Goal: Task Accomplishment & Management: Use online tool/utility

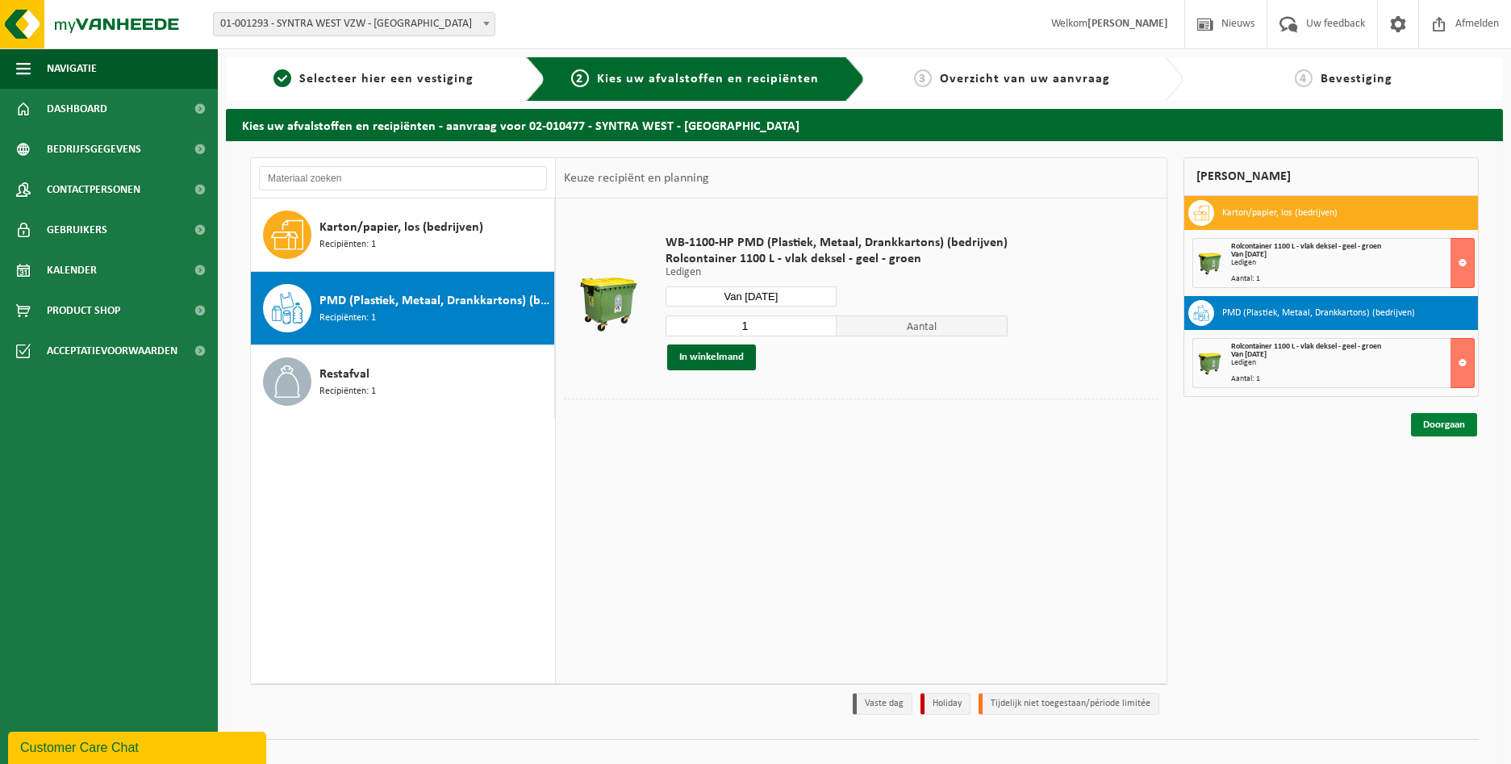
click at [1453, 427] on link "Doorgaan" at bounding box center [1444, 424] width 66 height 23
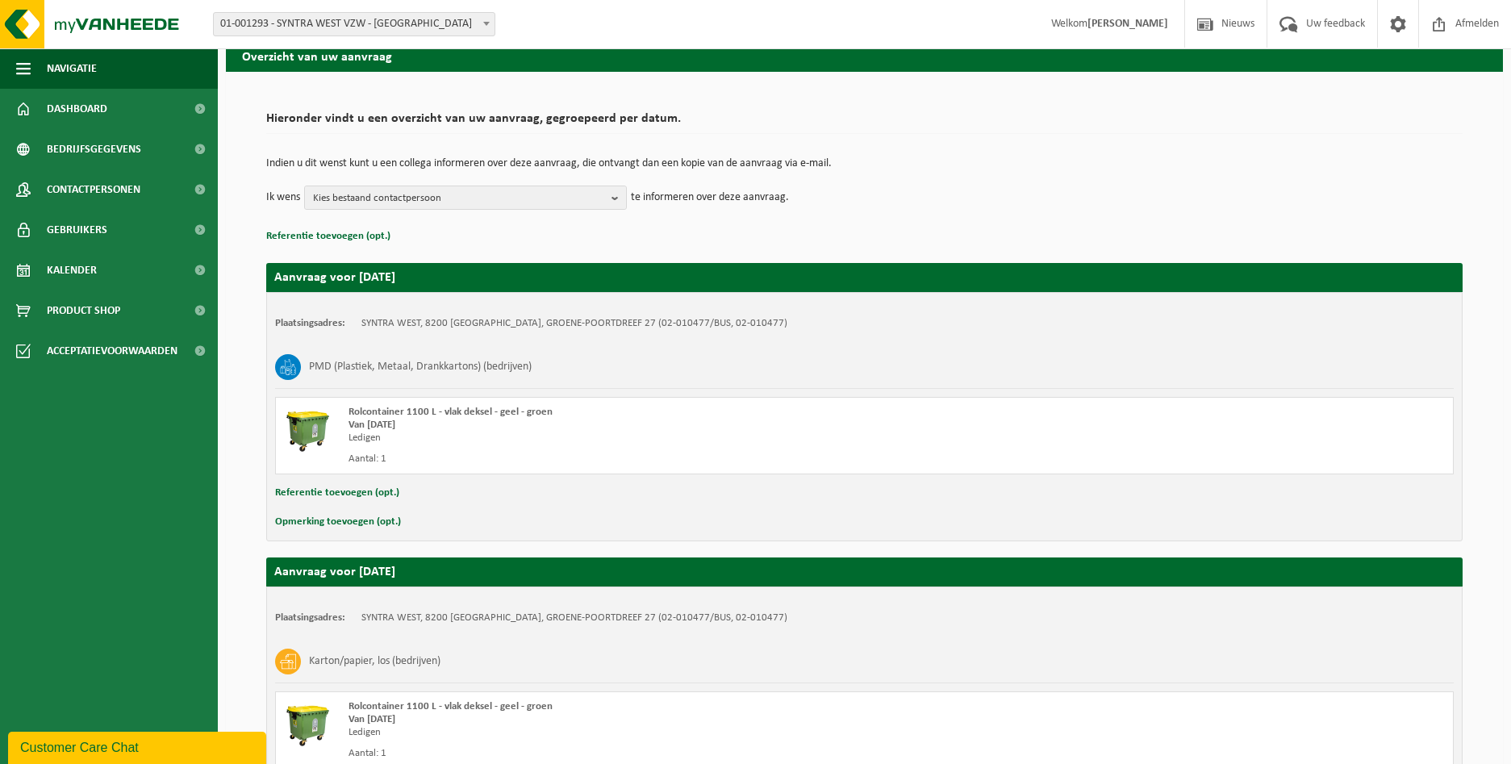
scroll to position [223, 0]
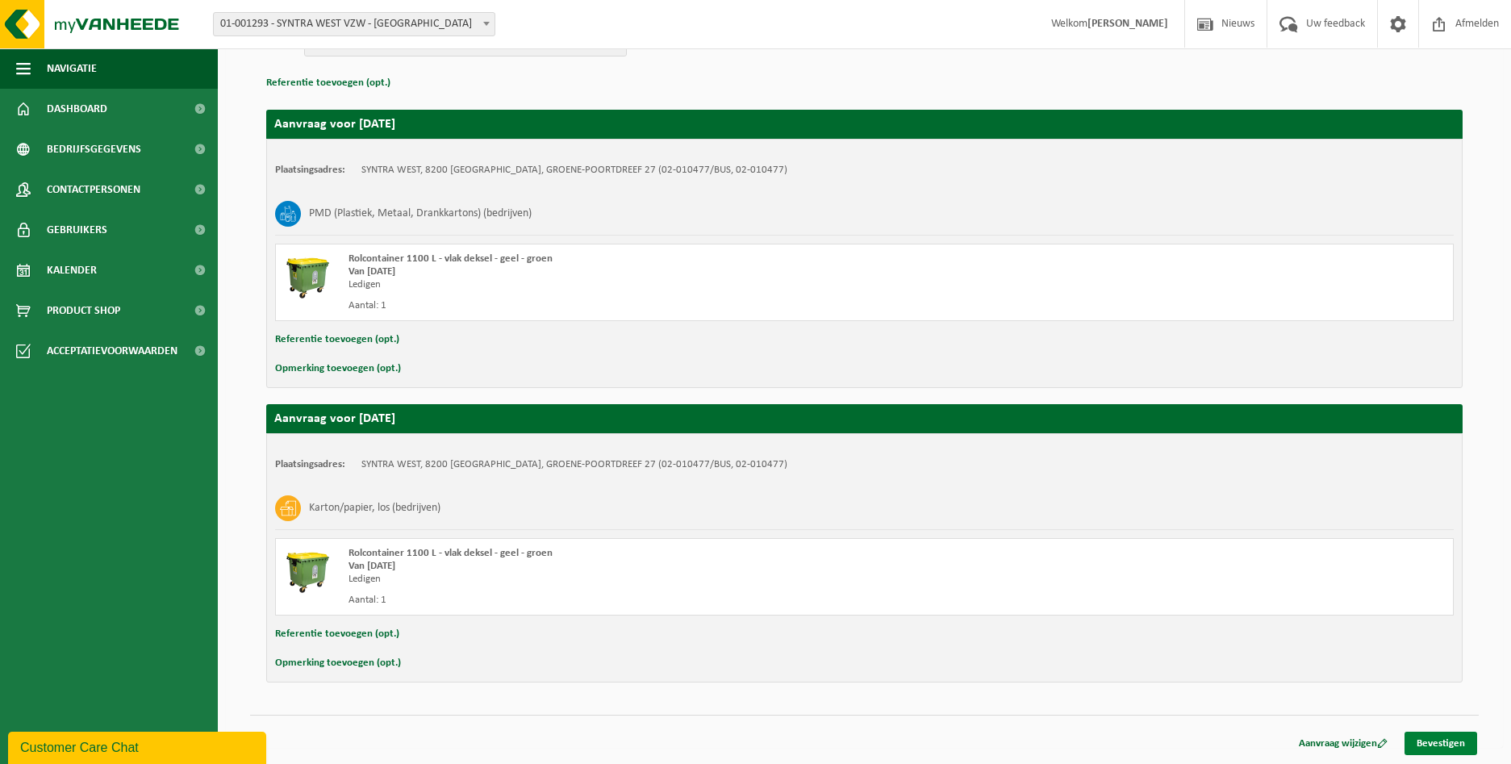
click at [1446, 747] on link "Bevestigen" at bounding box center [1441, 743] width 73 height 23
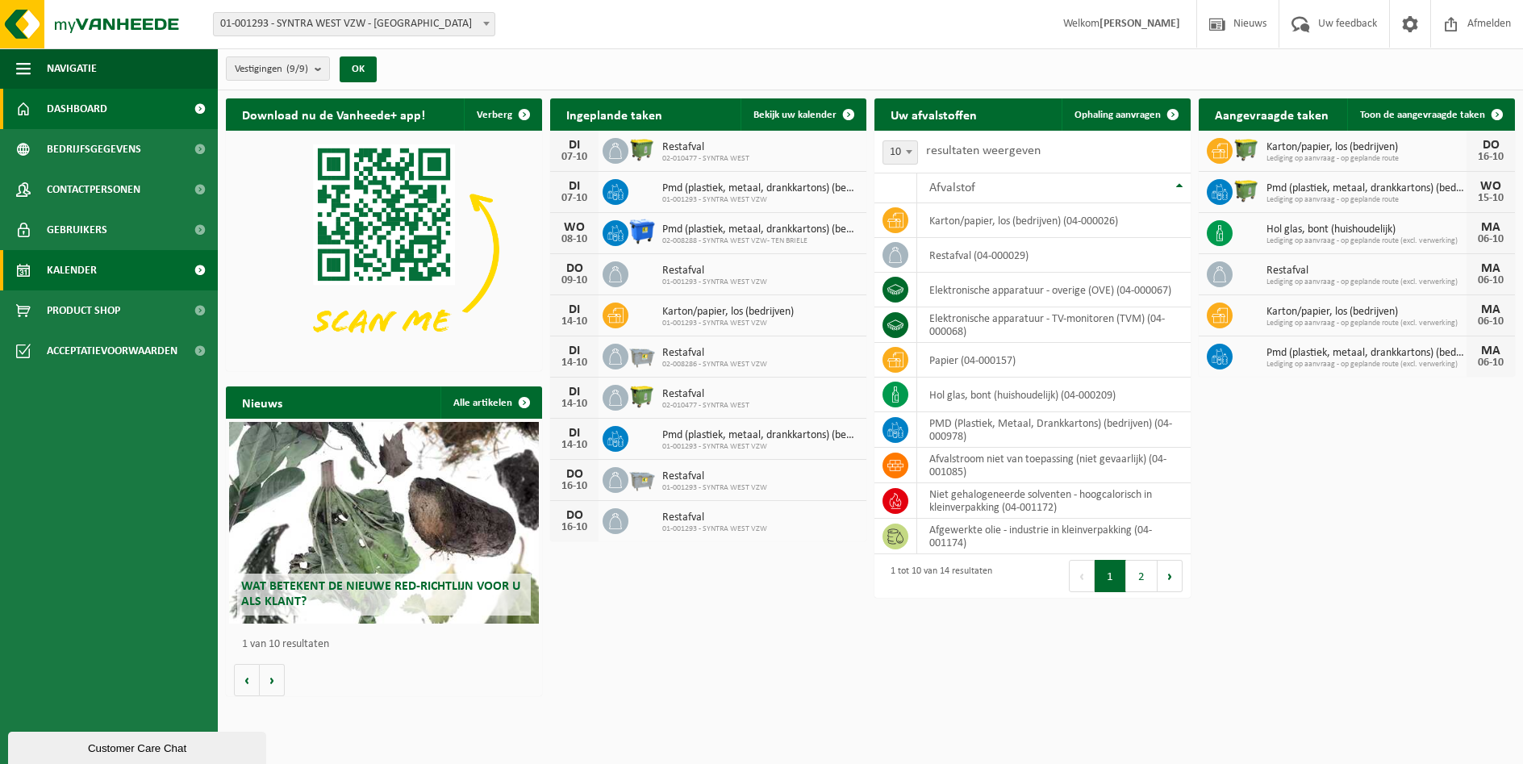
click at [92, 278] on span "Kalender" at bounding box center [72, 270] width 50 height 40
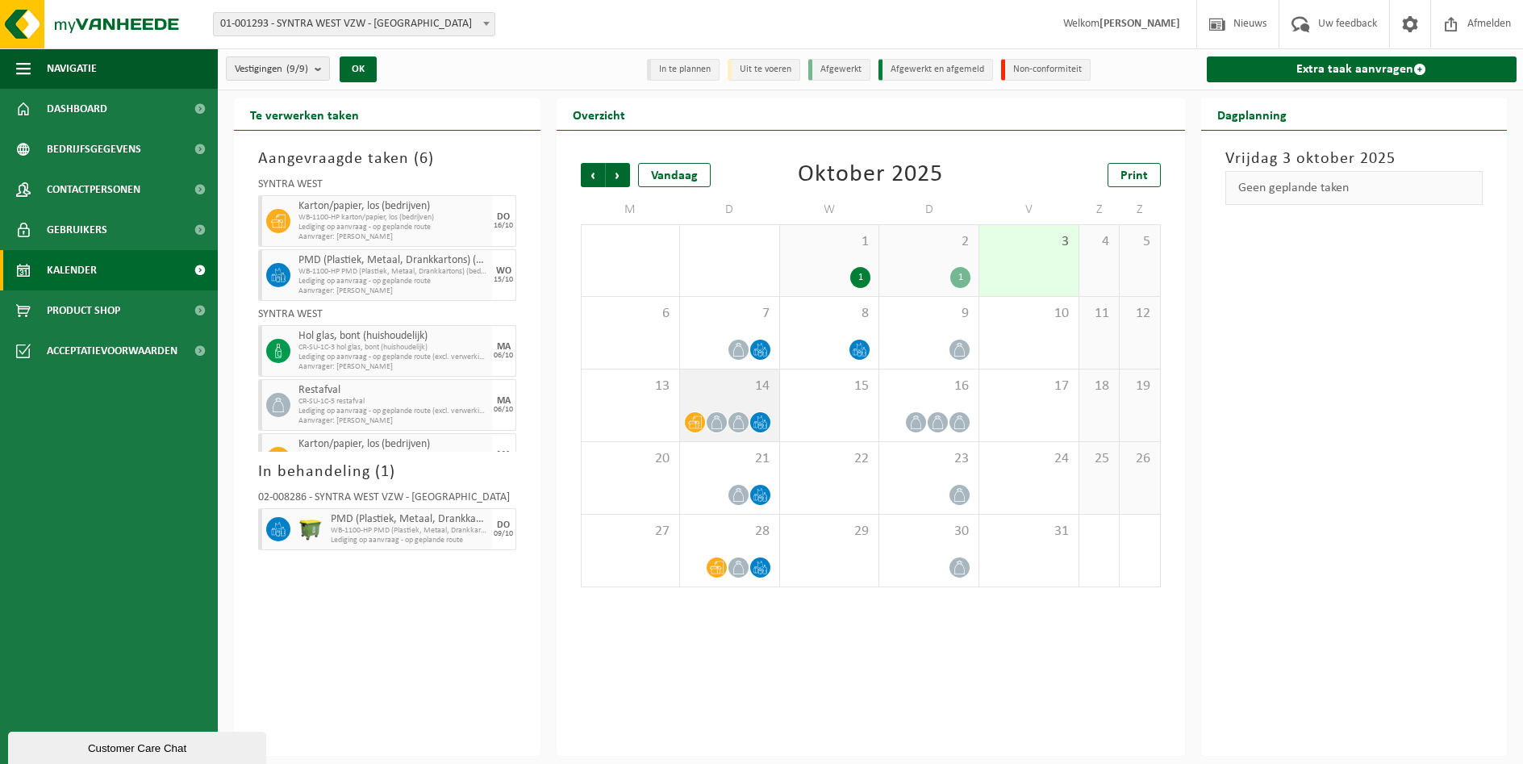
click at [738, 409] on div "14" at bounding box center [729, 406] width 99 height 72
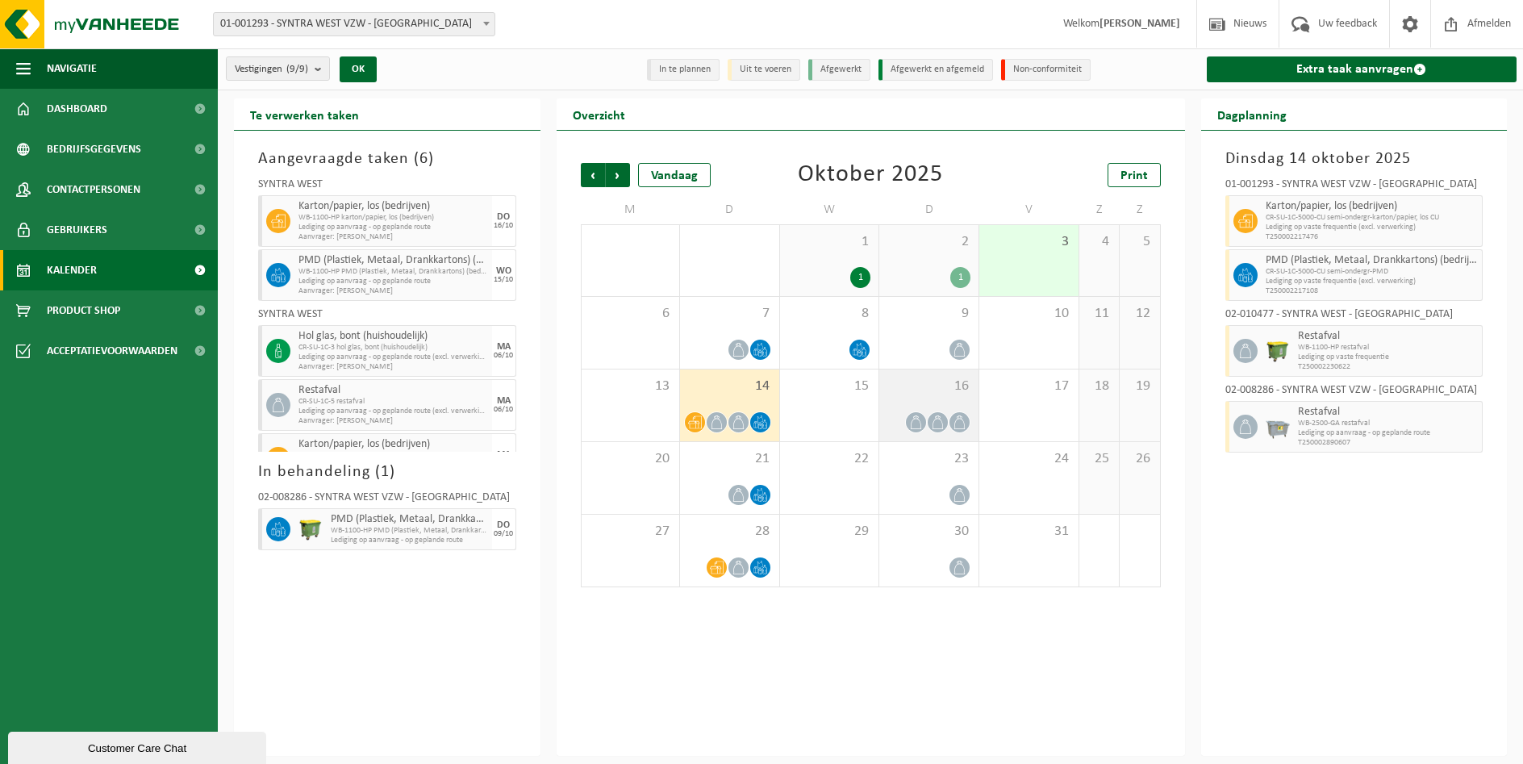
click at [922, 428] on icon at bounding box center [916, 423] width 10 height 14
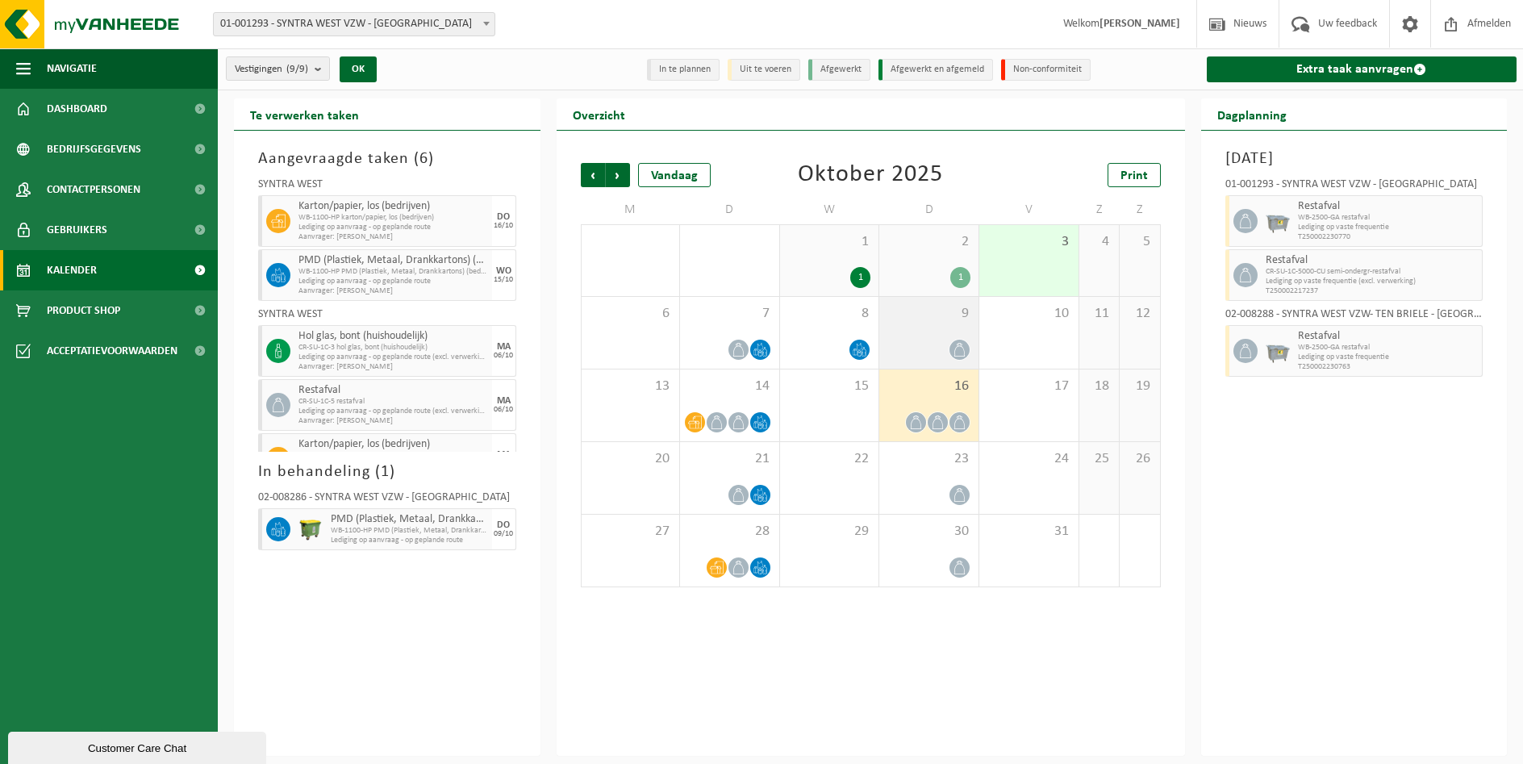
click at [934, 349] on div at bounding box center [929, 350] width 83 height 22
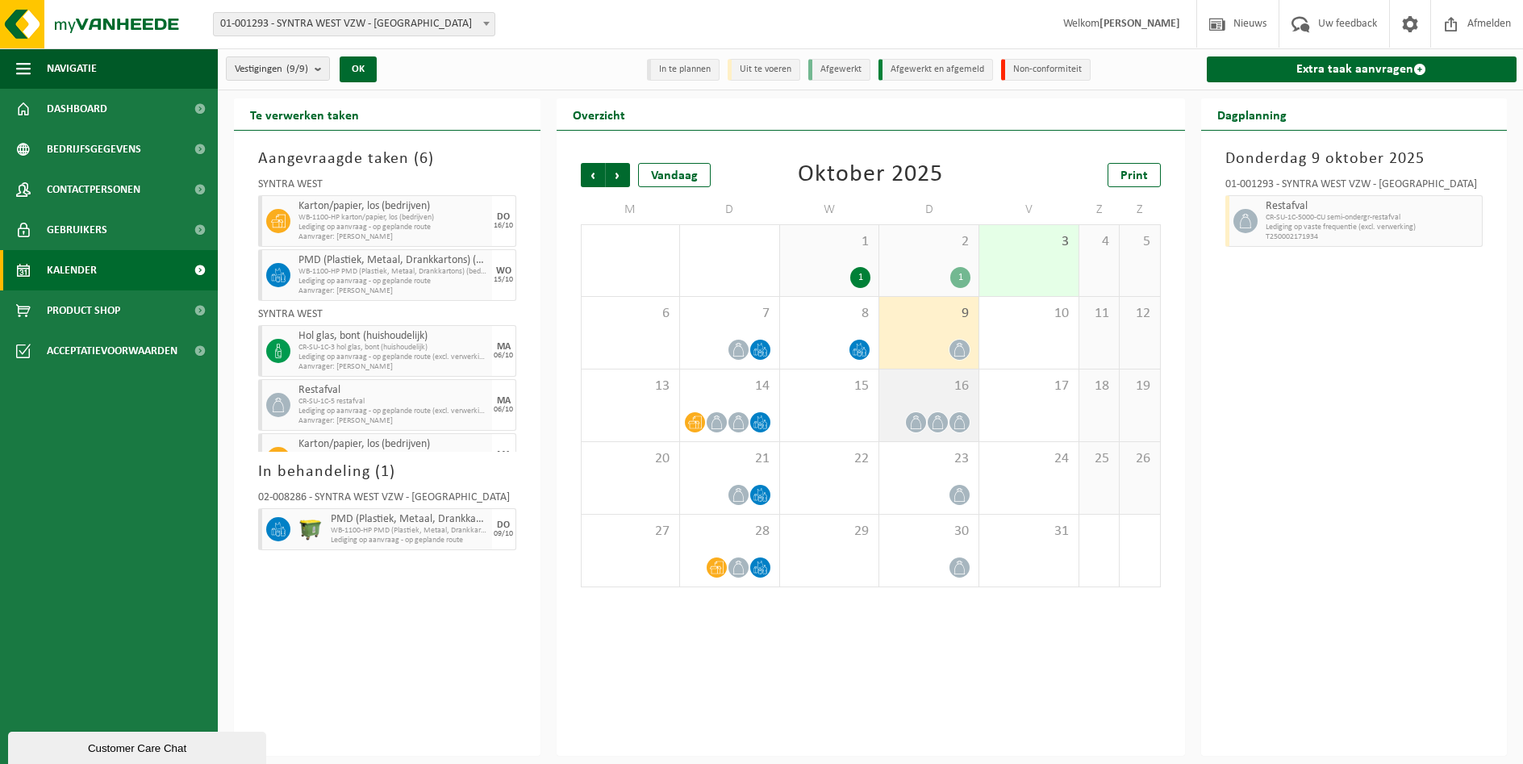
click at [919, 395] on div "16" at bounding box center [929, 406] width 99 height 72
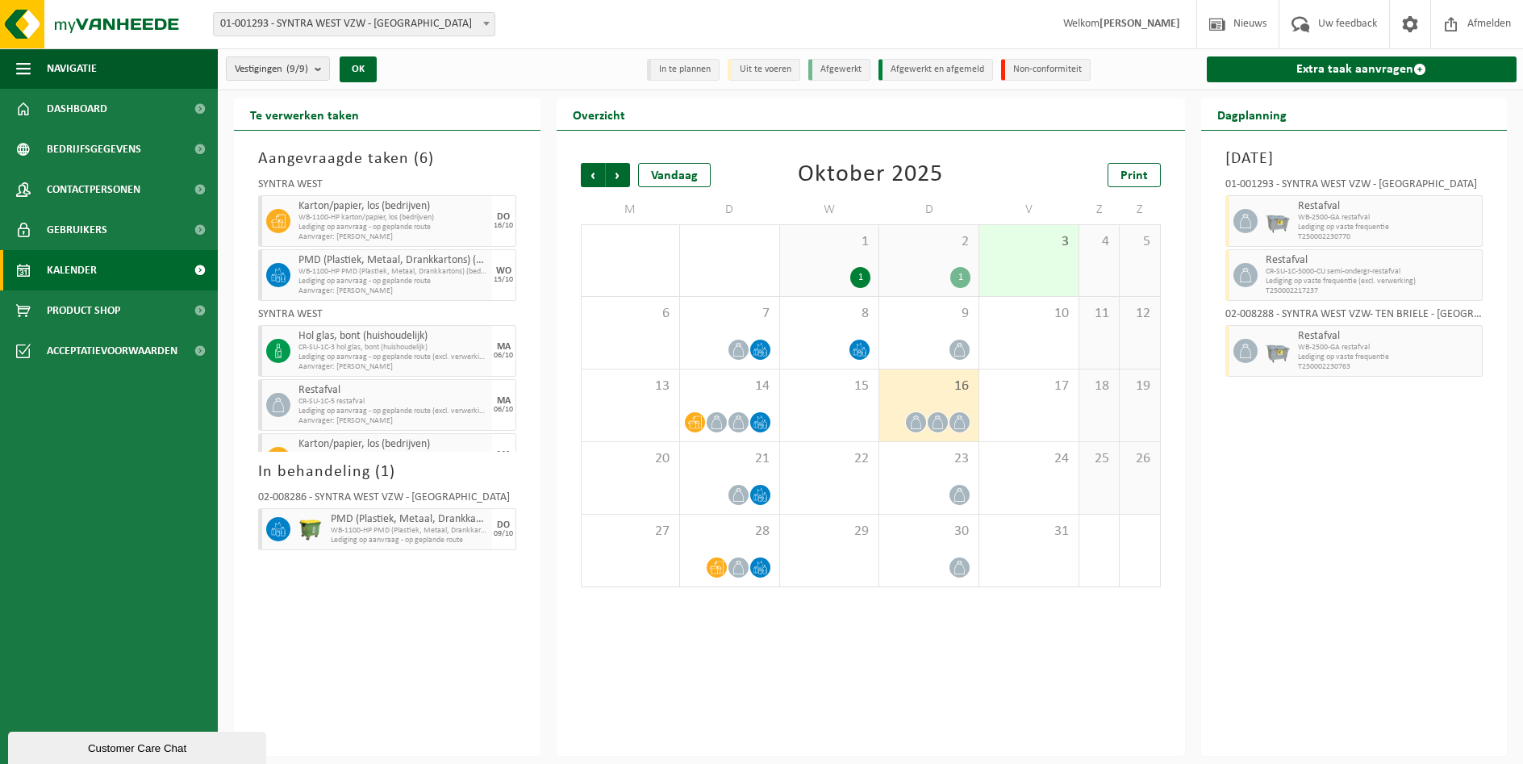
click at [962, 263] on div "2 1" at bounding box center [929, 260] width 99 height 71
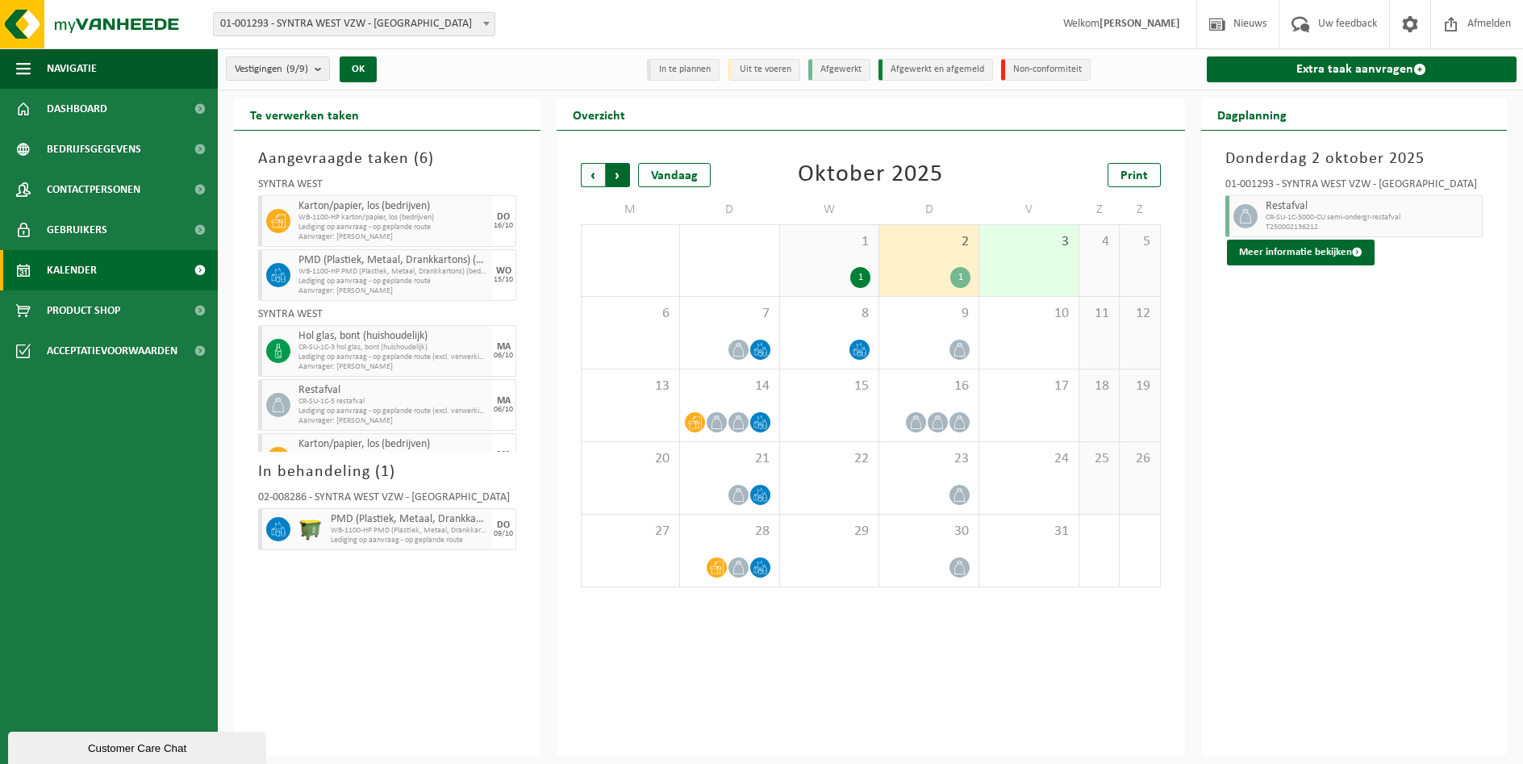
click at [589, 173] on span "Vorige" at bounding box center [593, 175] width 24 height 24
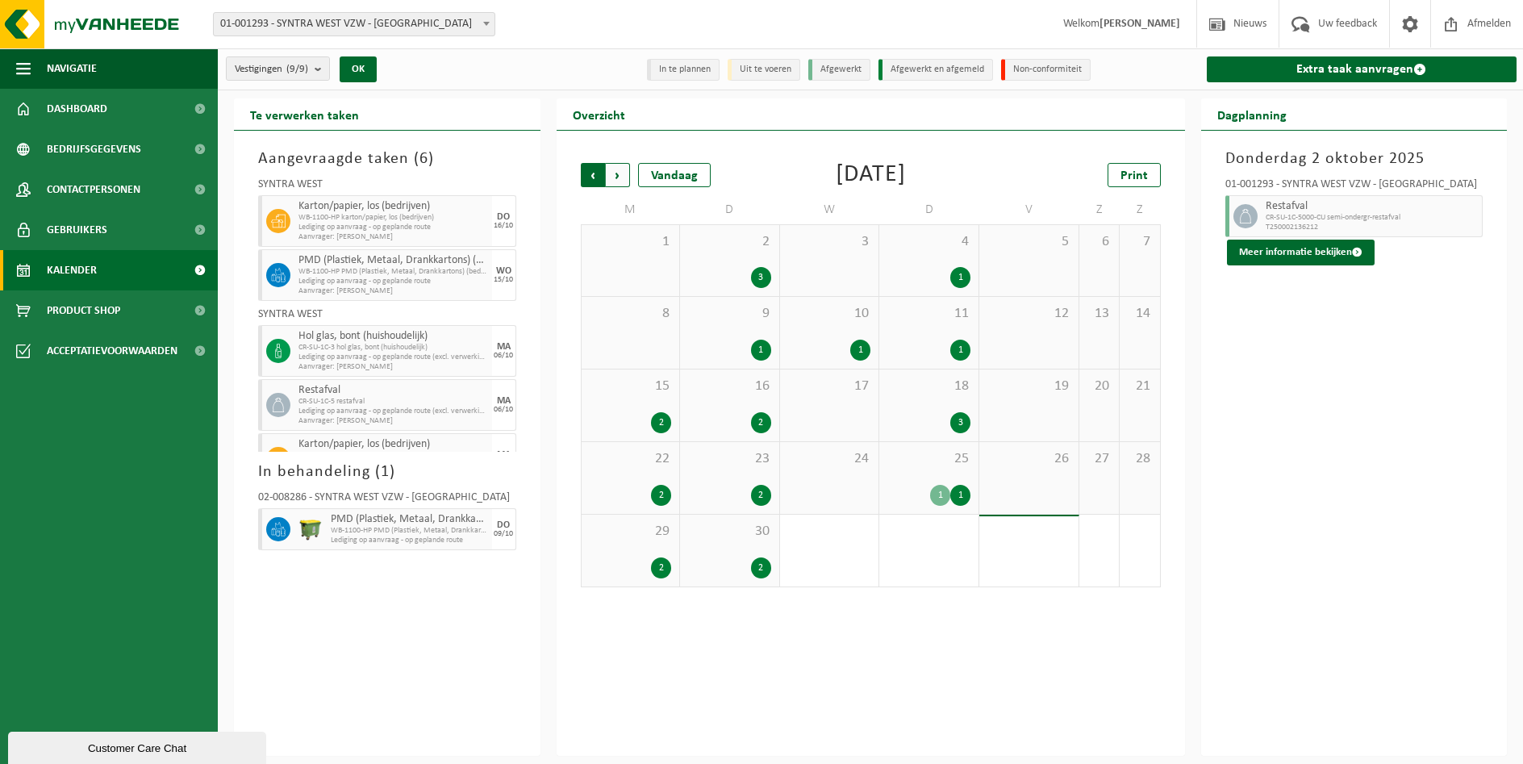
click at [620, 174] on span "Volgende" at bounding box center [618, 175] width 24 height 24
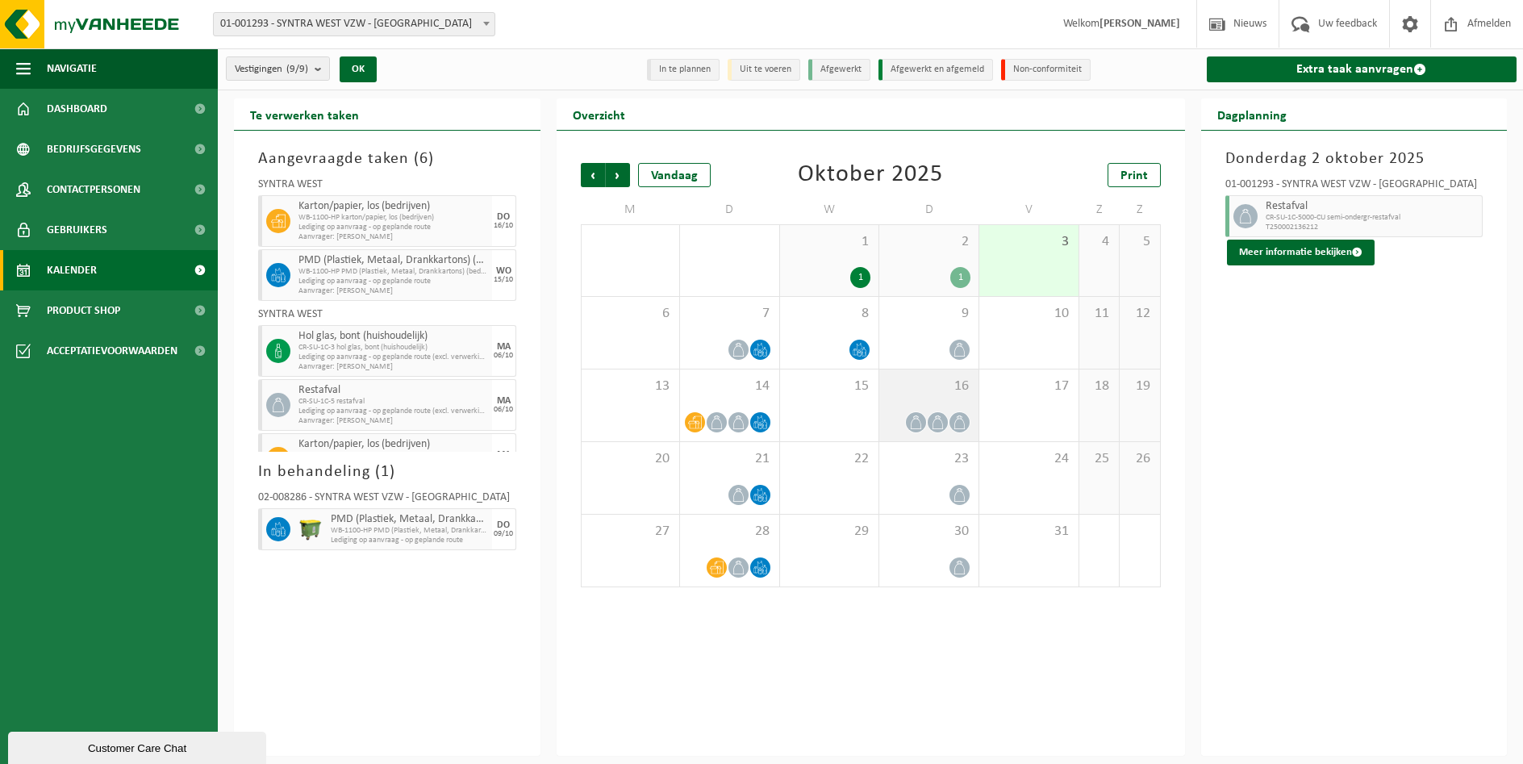
click at [925, 392] on span "16" at bounding box center [929, 387] width 83 height 18
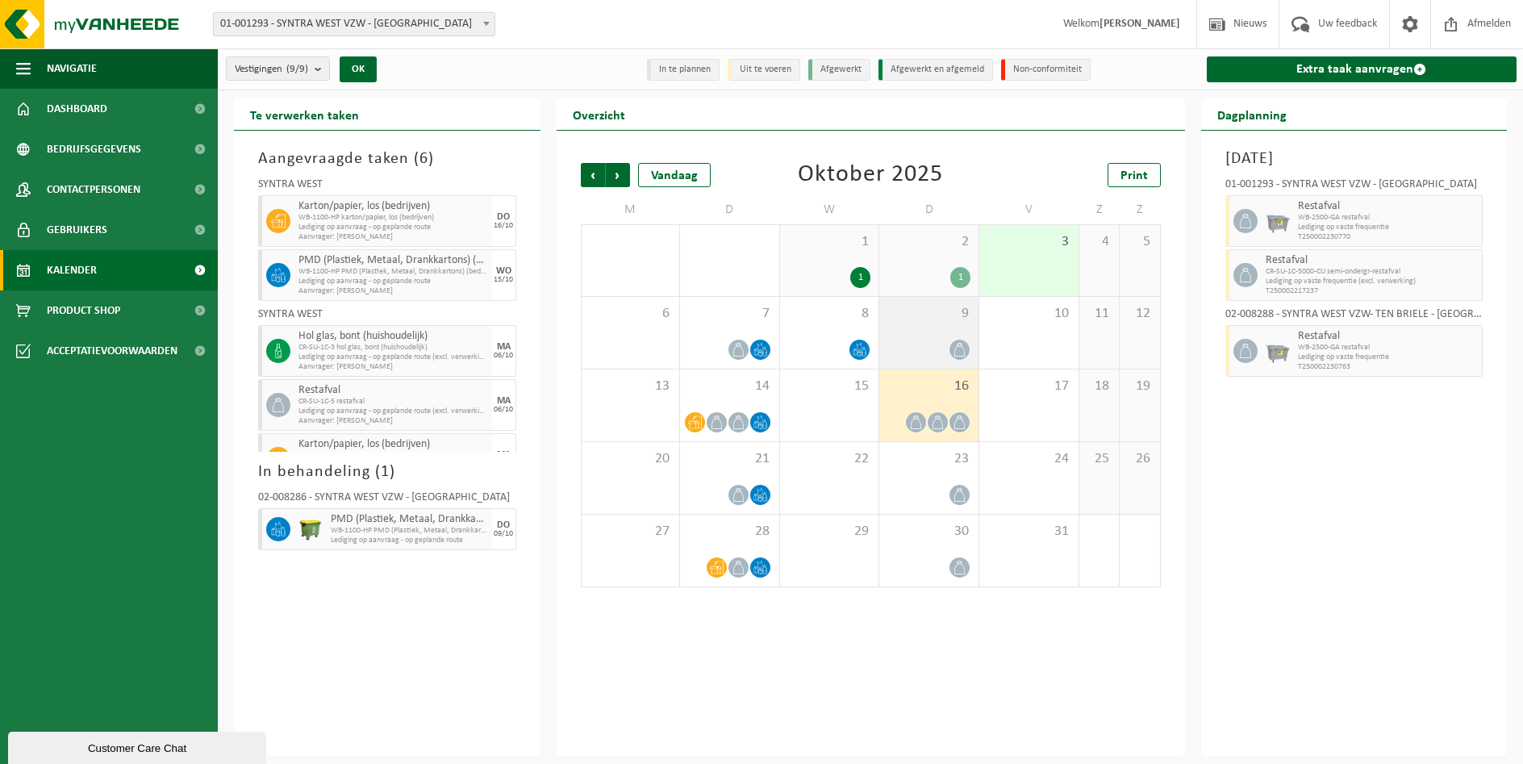
click at [938, 329] on div "9" at bounding box center [929, 333] width 99 height 72
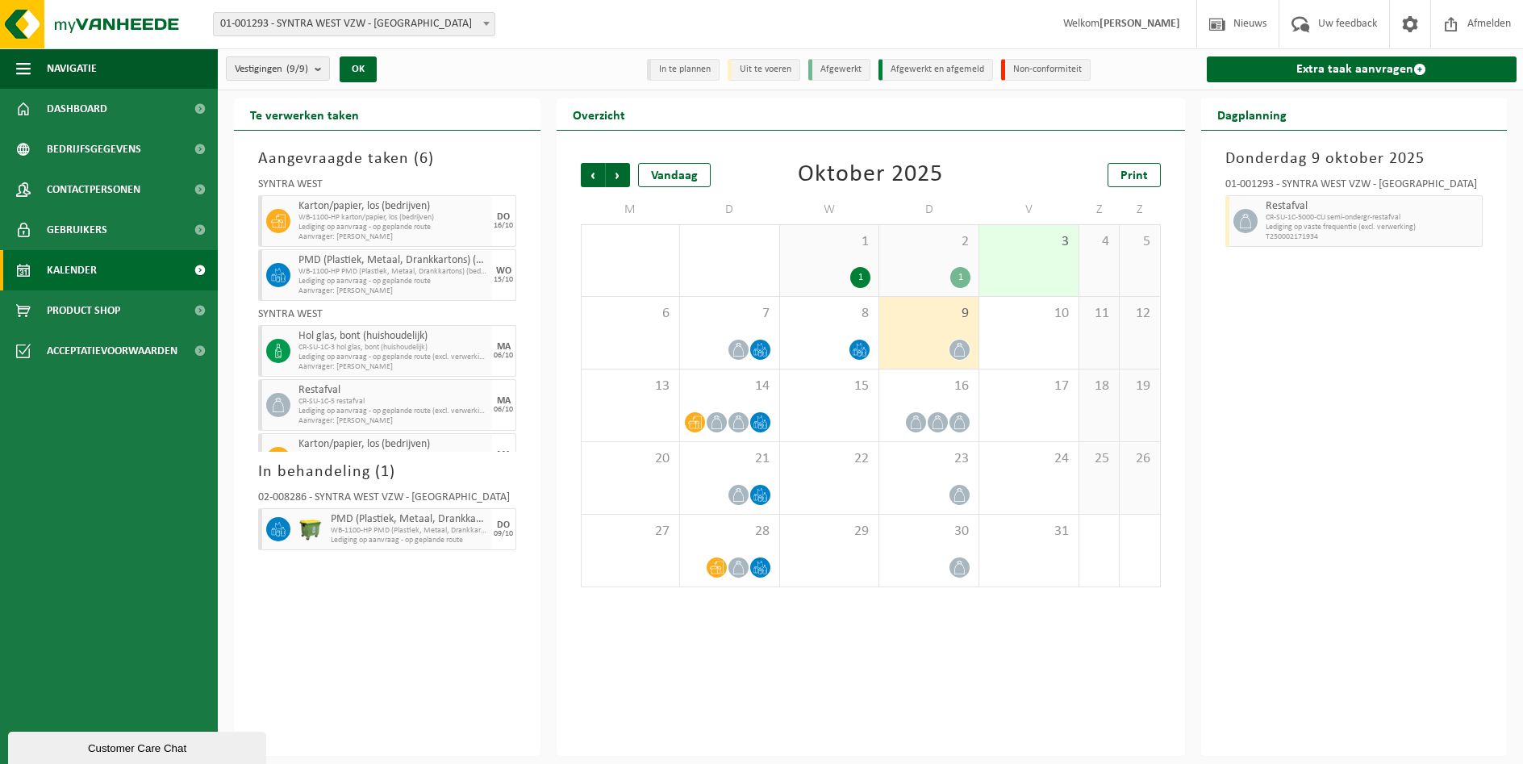
click at [943, 264] on div "2 1" at bounding box center [929, 260] width 99 height 71
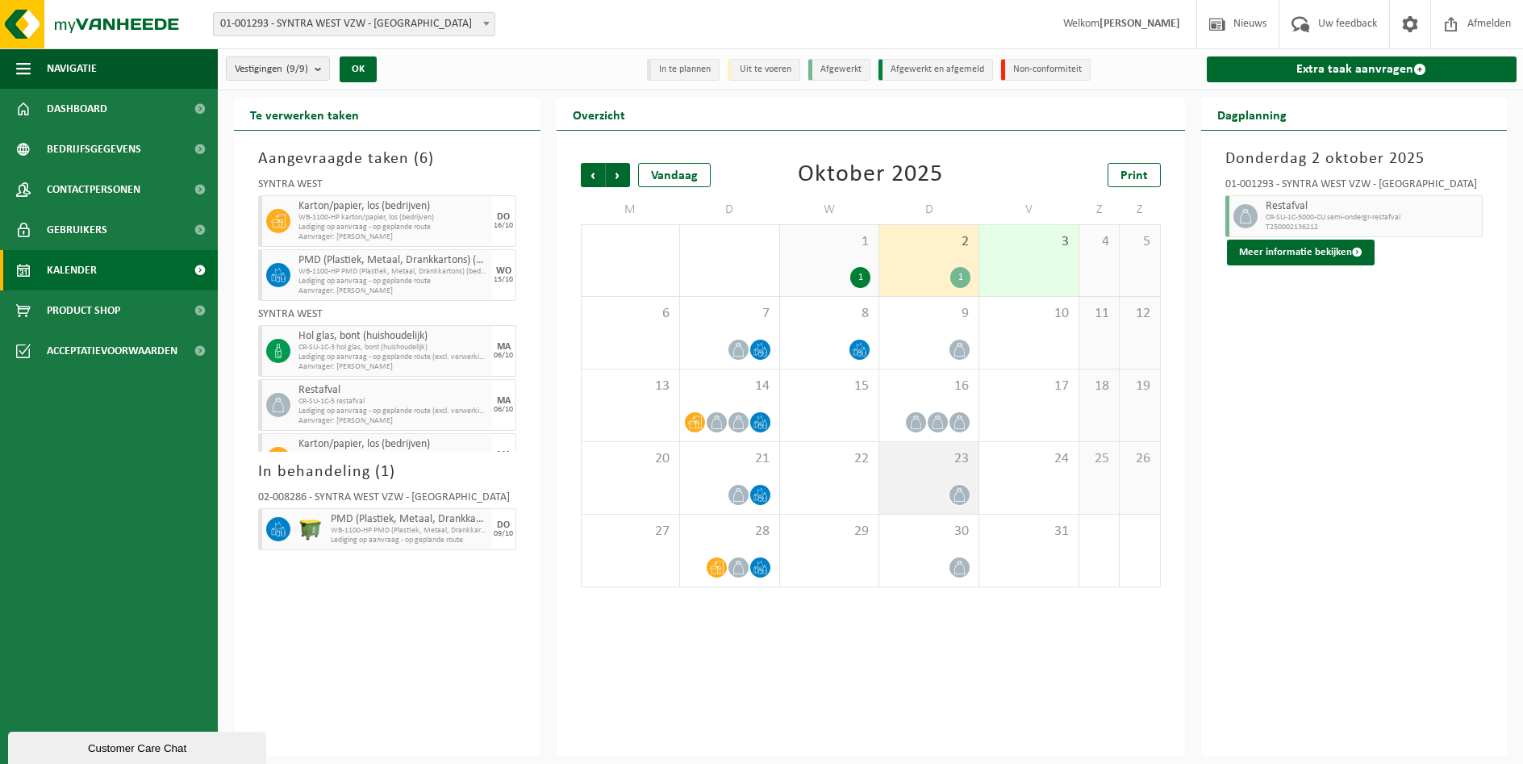
click at [939, 476] on div "23" at bounding box center [929, 478] width 99 height 72
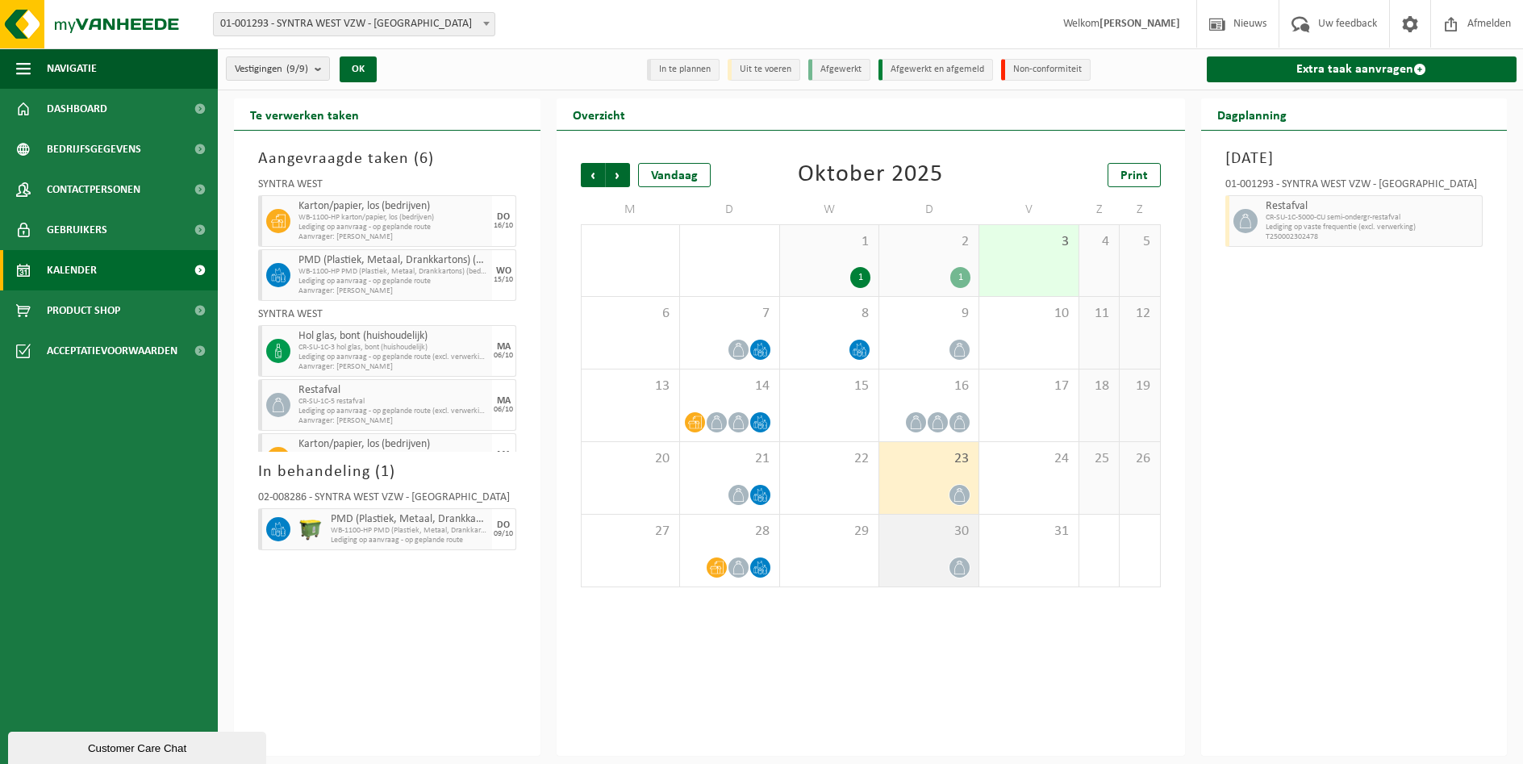
click at [916, 547] on div "30" at bounding box center [929, 551] width 99 height 72
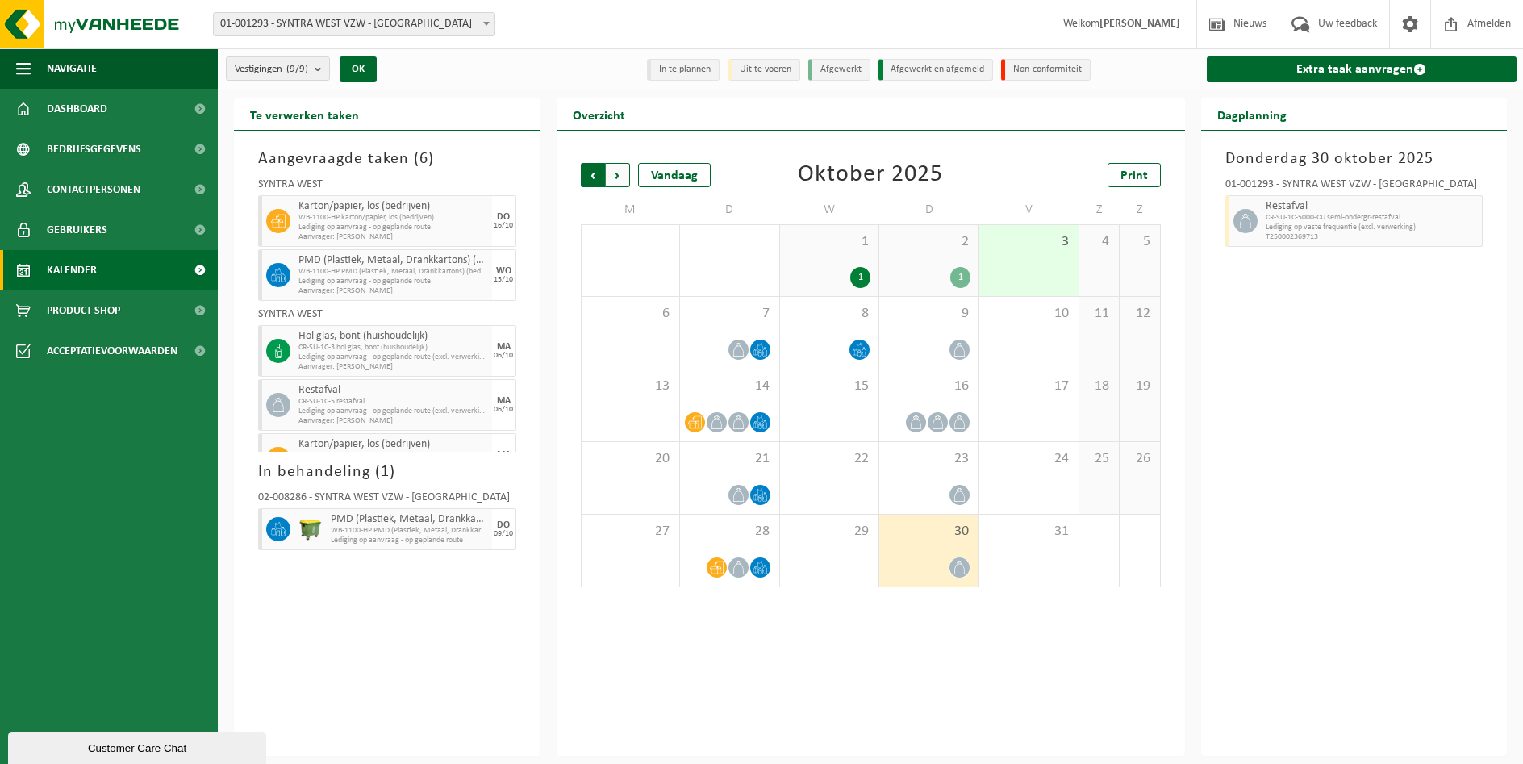
click at [619, 178] on span "Volgende" at bounding box center [618, 175] width 24 height 24
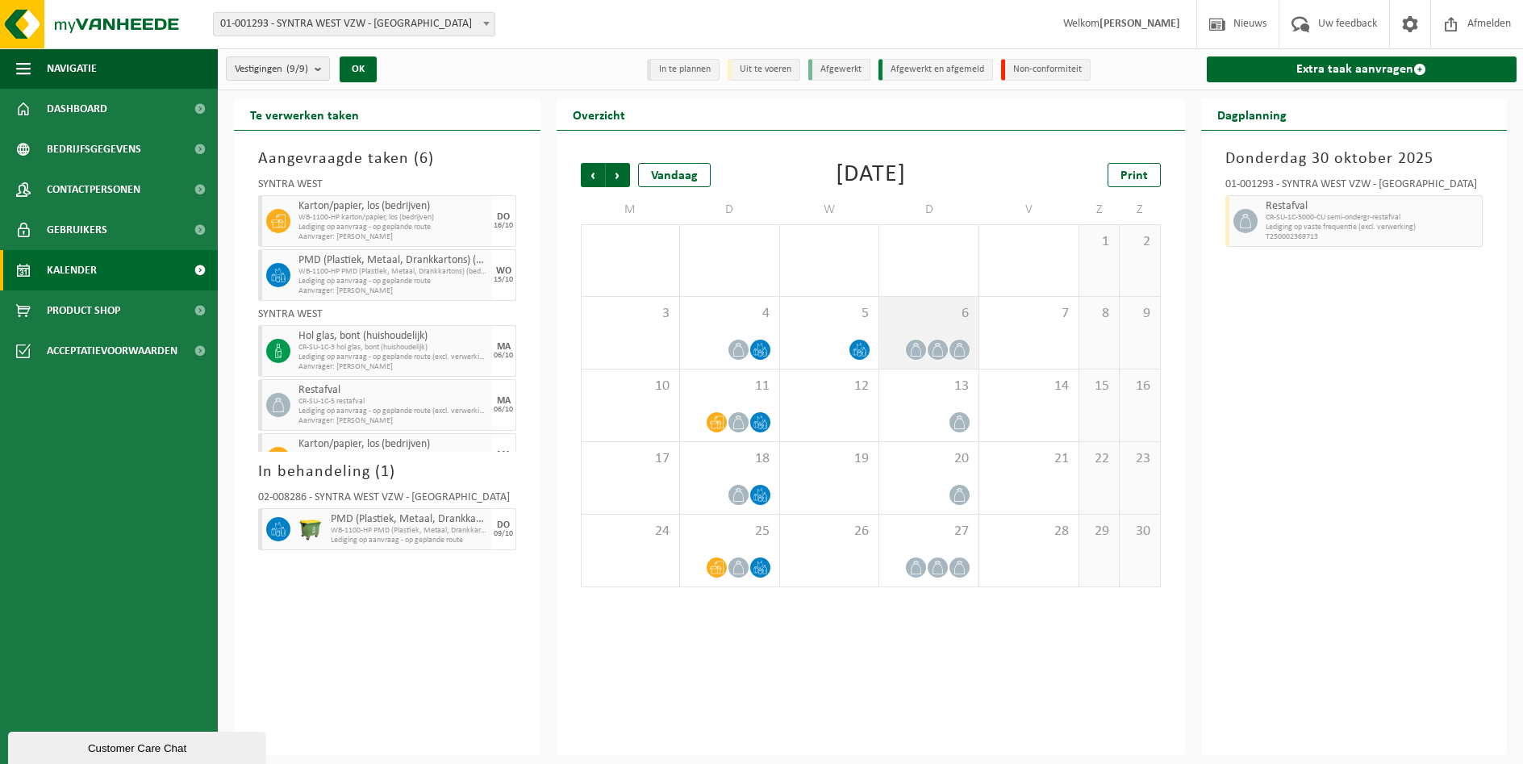
click at [927, 319] on span "6" at bounding box center [929, 314] width 83 height 18
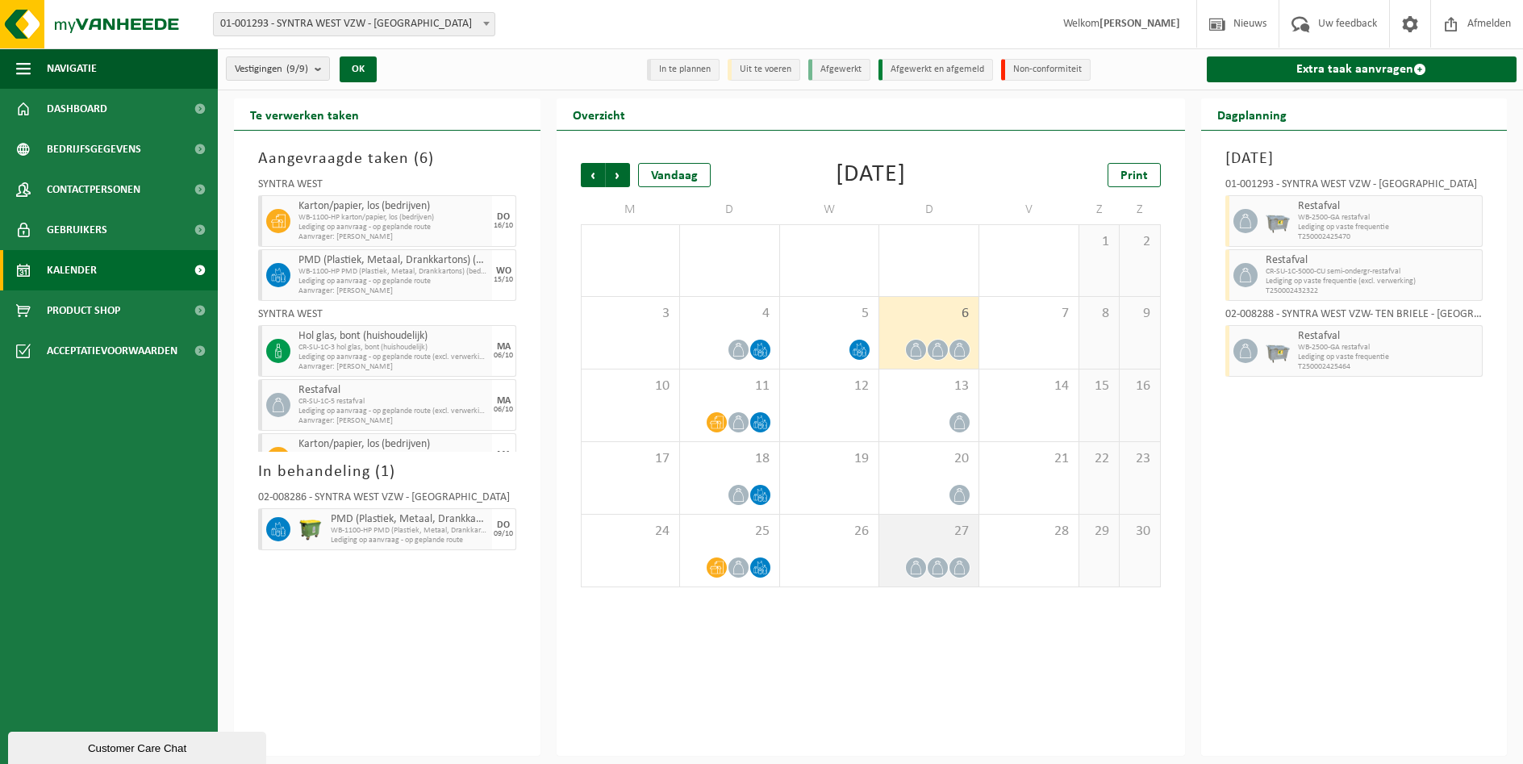
click at [923, 535] on span "27" at bounding box center [929, 532] width 83 height 18
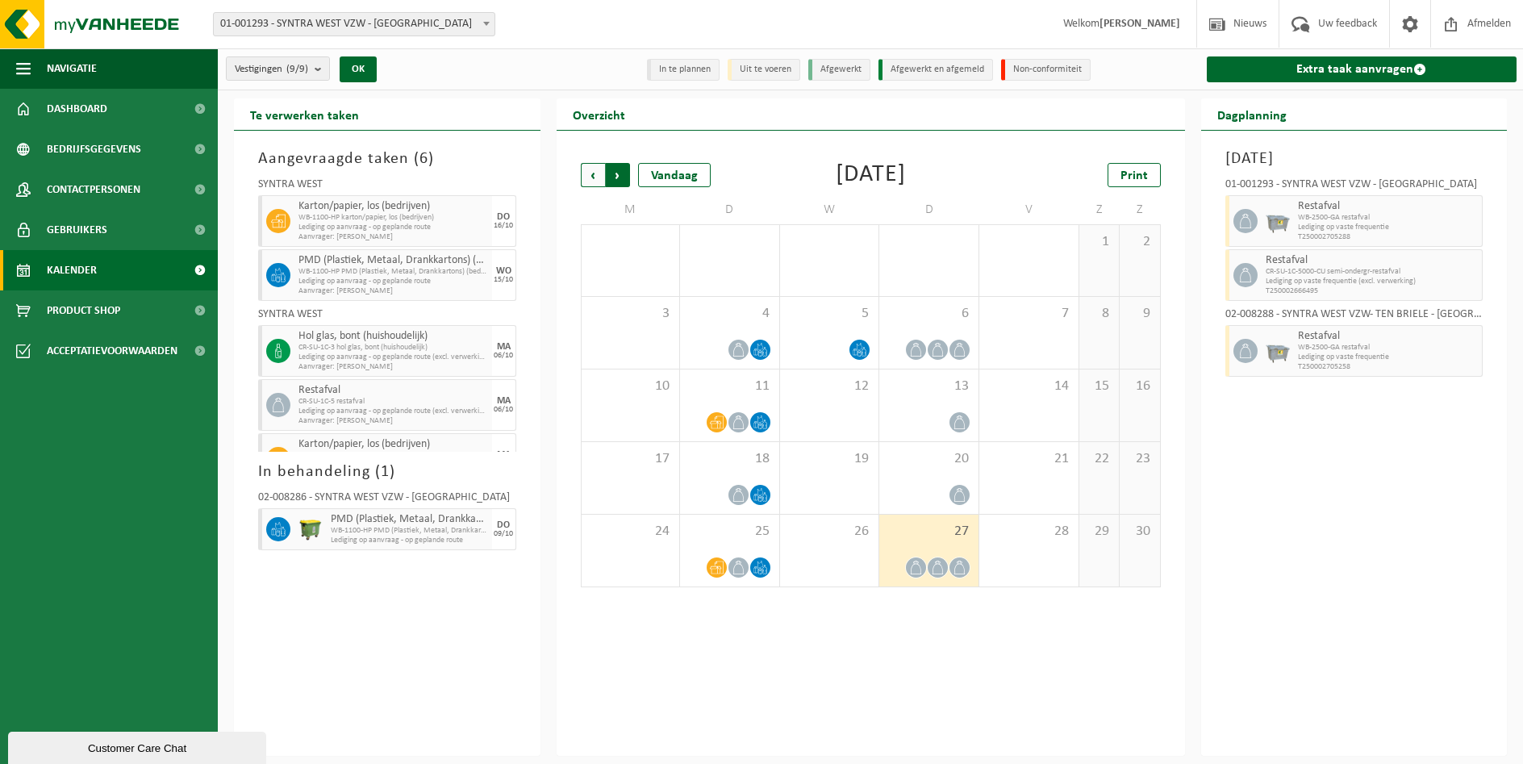
click at [596, 178] on span "Vorige" at bounding box center [593, 175] width 24 height 24
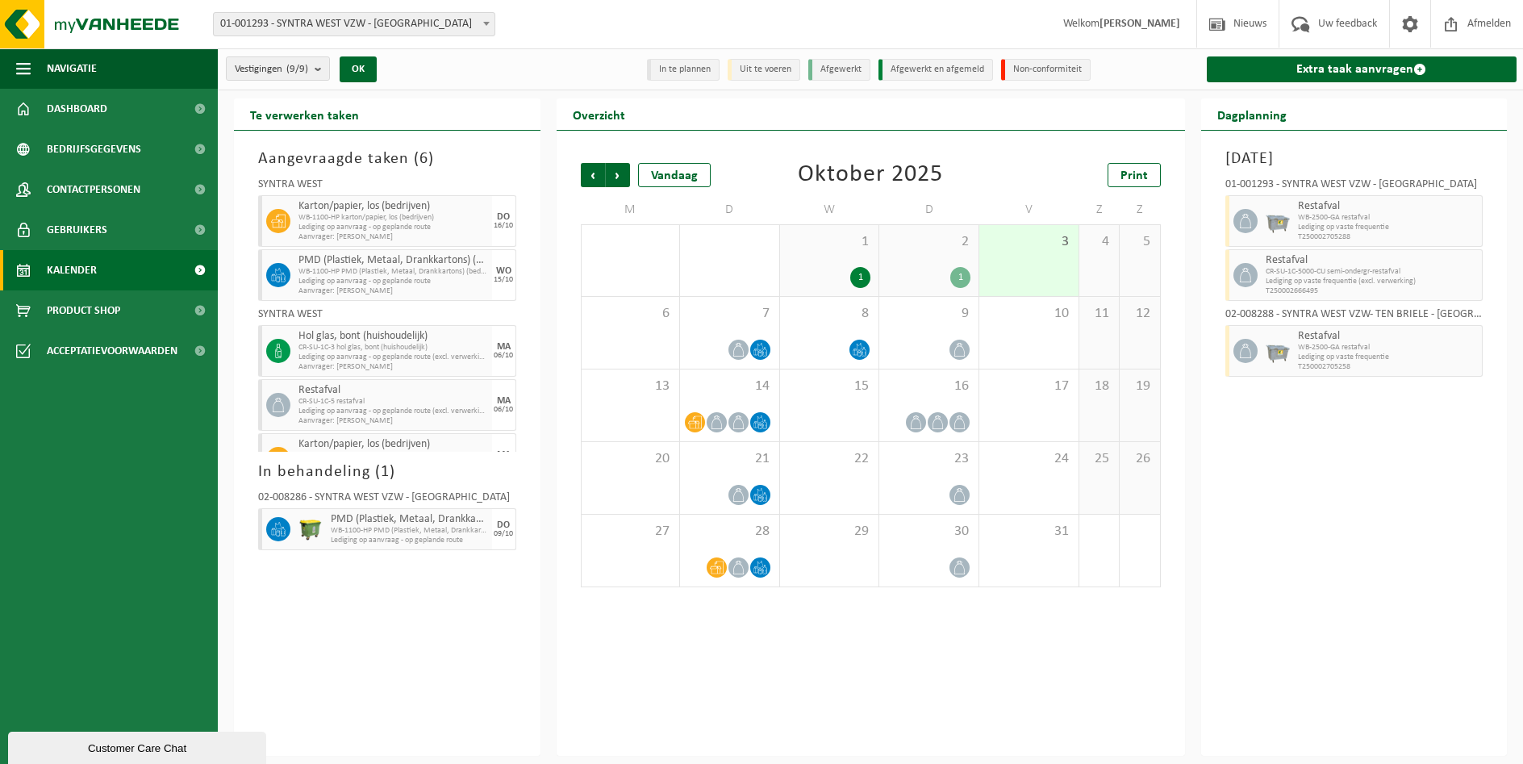
click at [595, 178] on span "Vorige" at bounding box center [593, 175] width 24 height 24
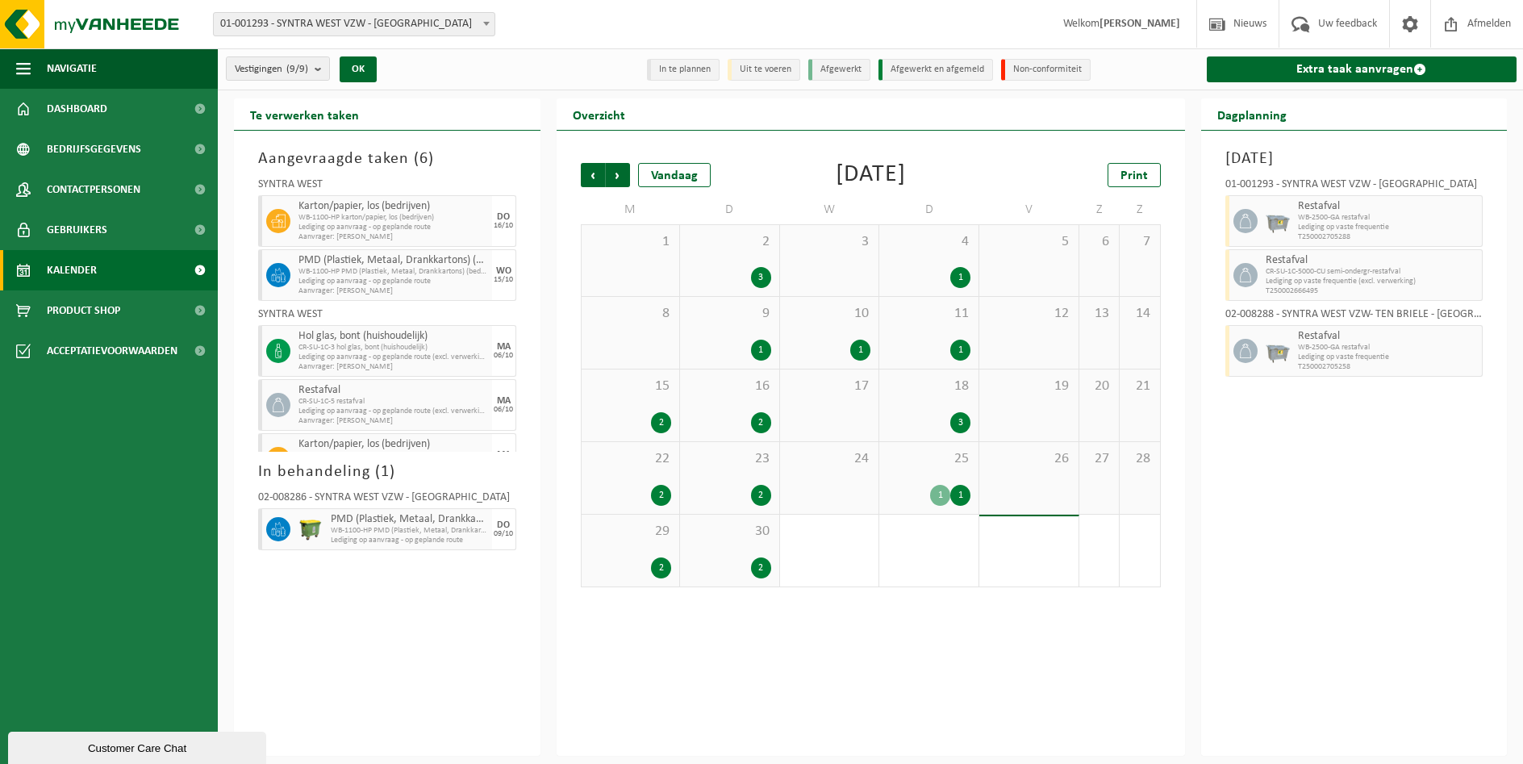
click at [922, 471] on div "25 1 1" at bounding box center [929, 478] width 99 height 72
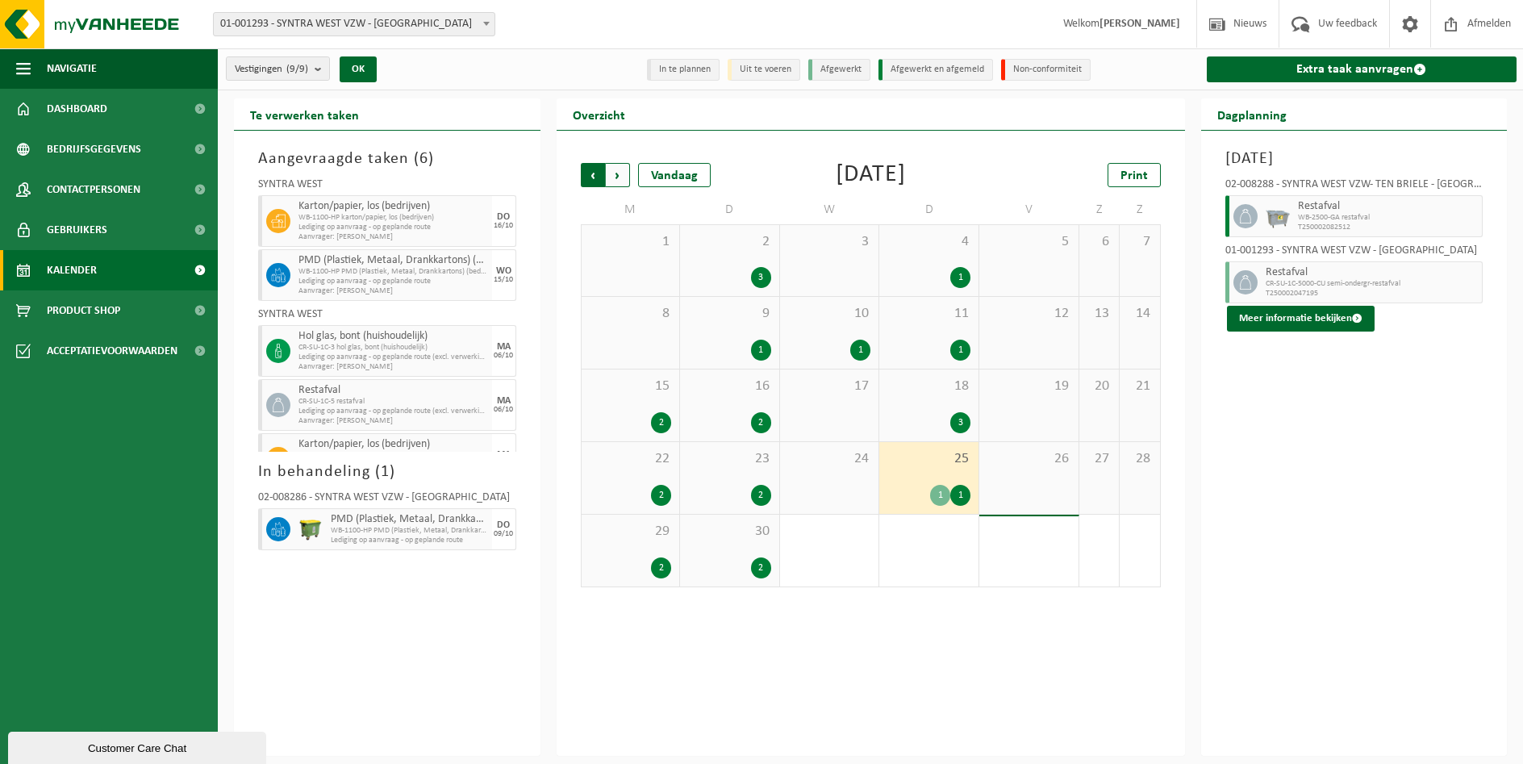
click at [615, 175] on span "Volgende" at bounding box center [618, 175] width 24 height 24
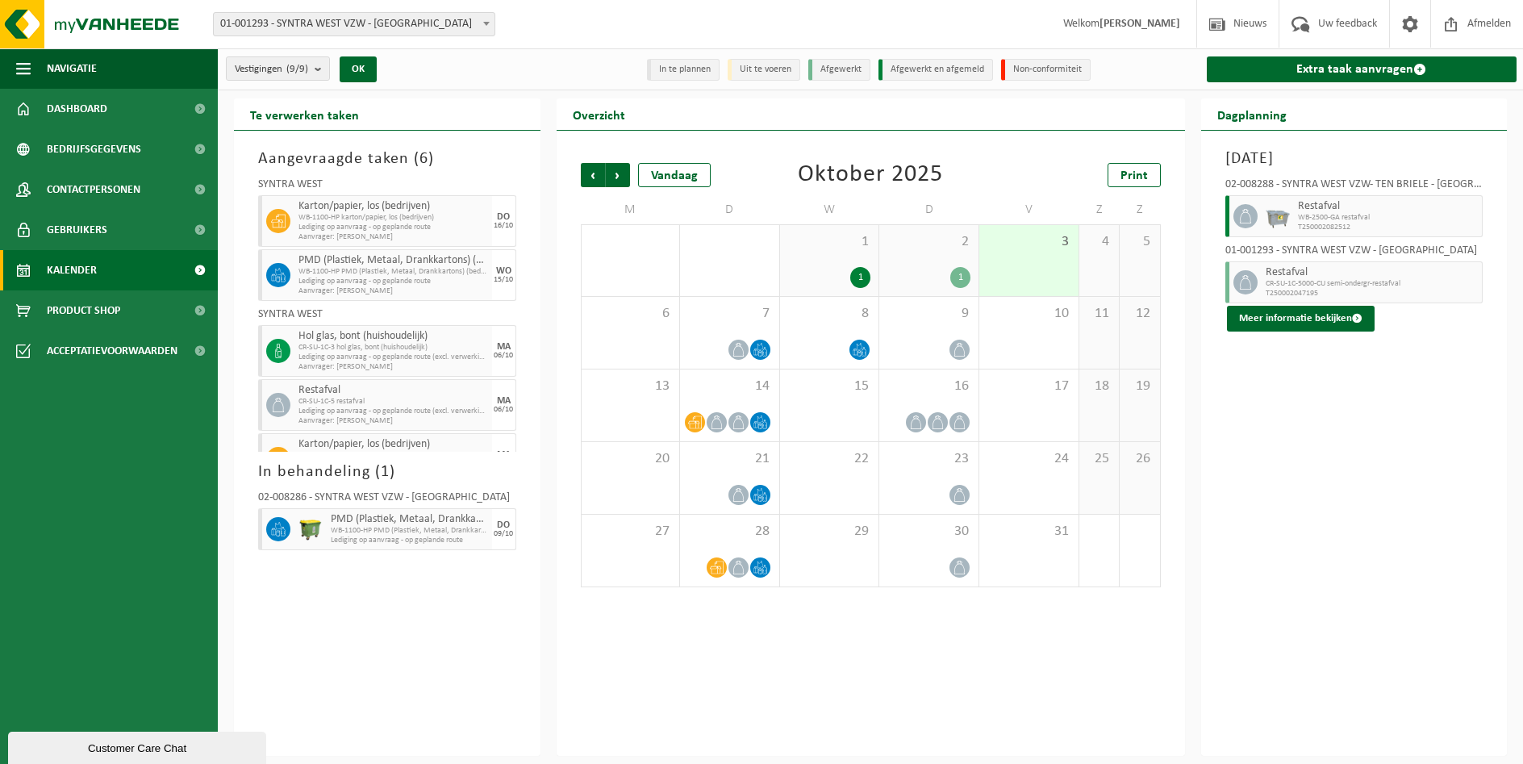
click at [1401, 669] on div "Donderdag 25 september 2025 02-008288 - SYNTRA WEST VZW- TEN BRIELE - SINT-MICH…" at bounding box center [1355, 443] width 307 height 625
click at [1349, 71] on link "Extra taak aanvragen" at bounding box center [1362, 69] width 311 height 26
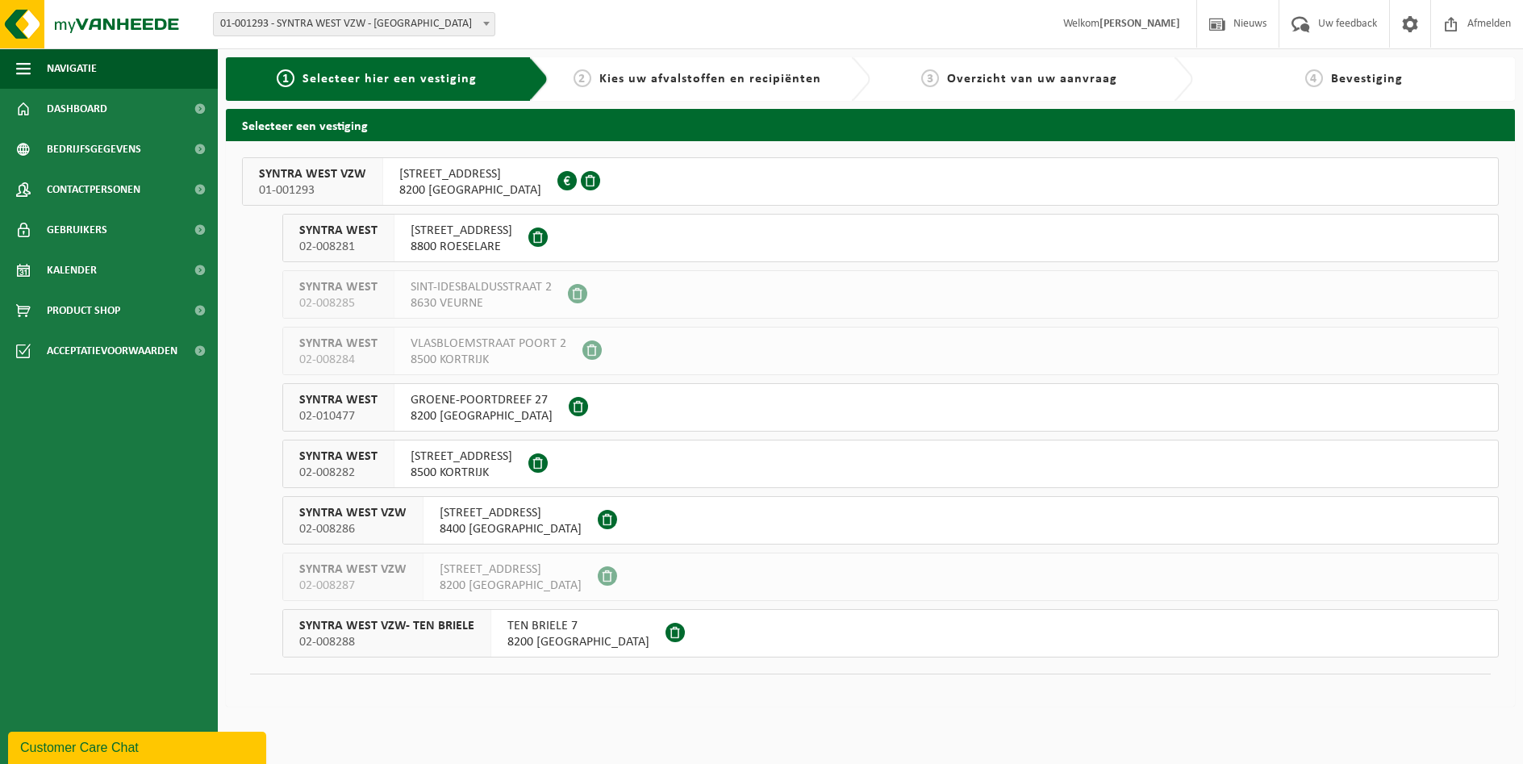
click at [527, 637] on span "8200 SINT-MICHIELS" at bounding box center [579, 642] width 142 height 16
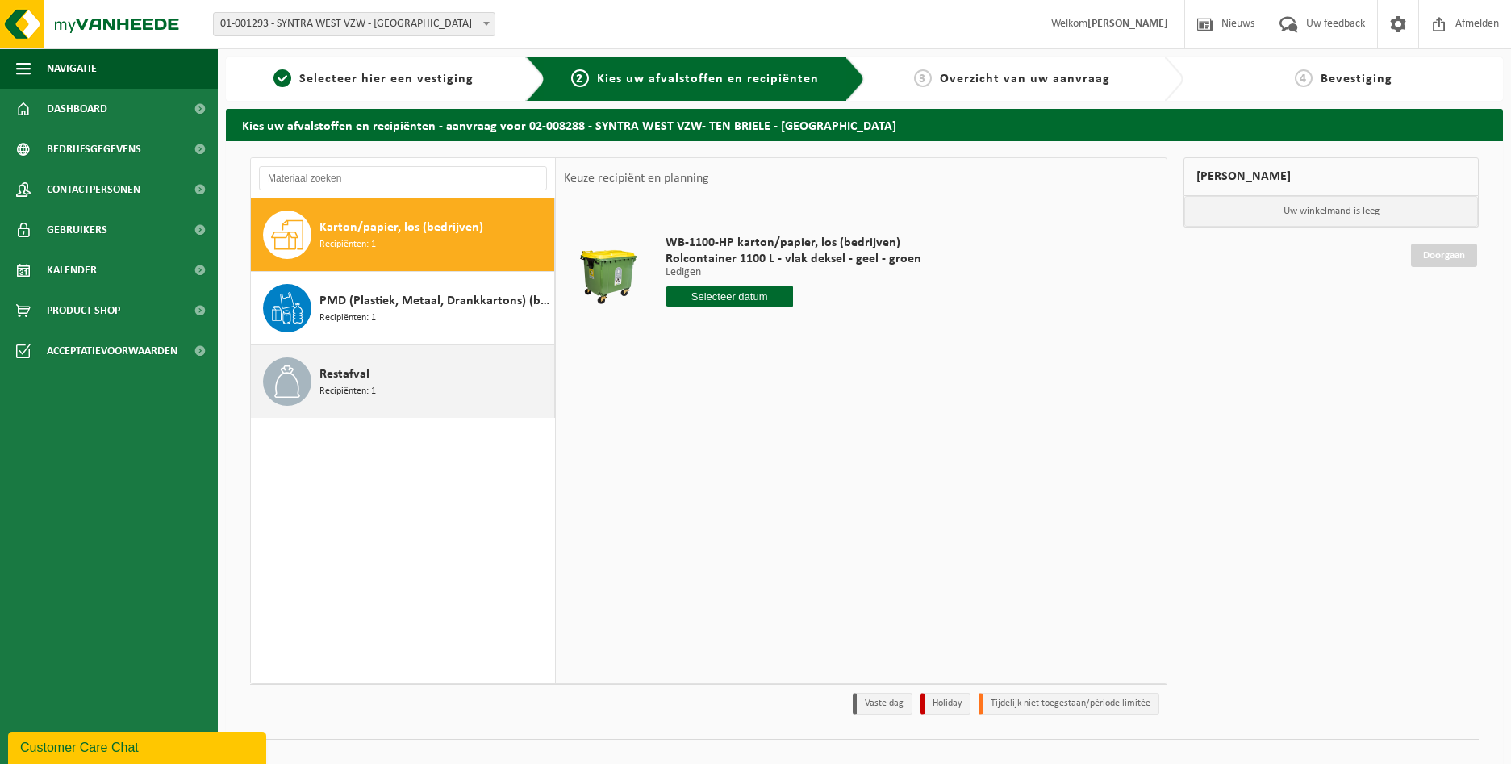
click at [288, 376] on icon at bounding box center [287, 382] width 32 height 32
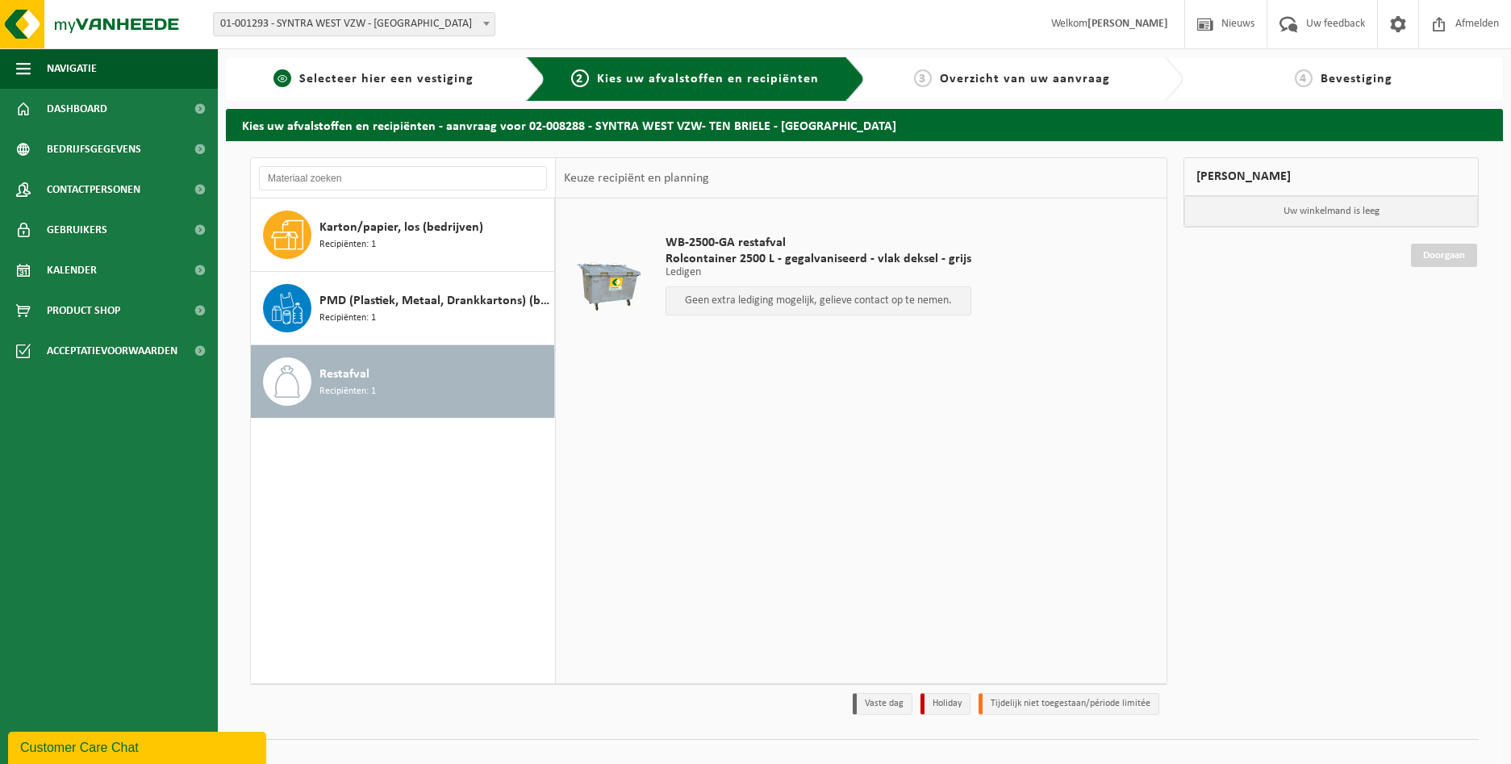
click at [412, 73] on span "Selecteer hier een vestiging" at bounding box center [386, 79] width 174 height 13
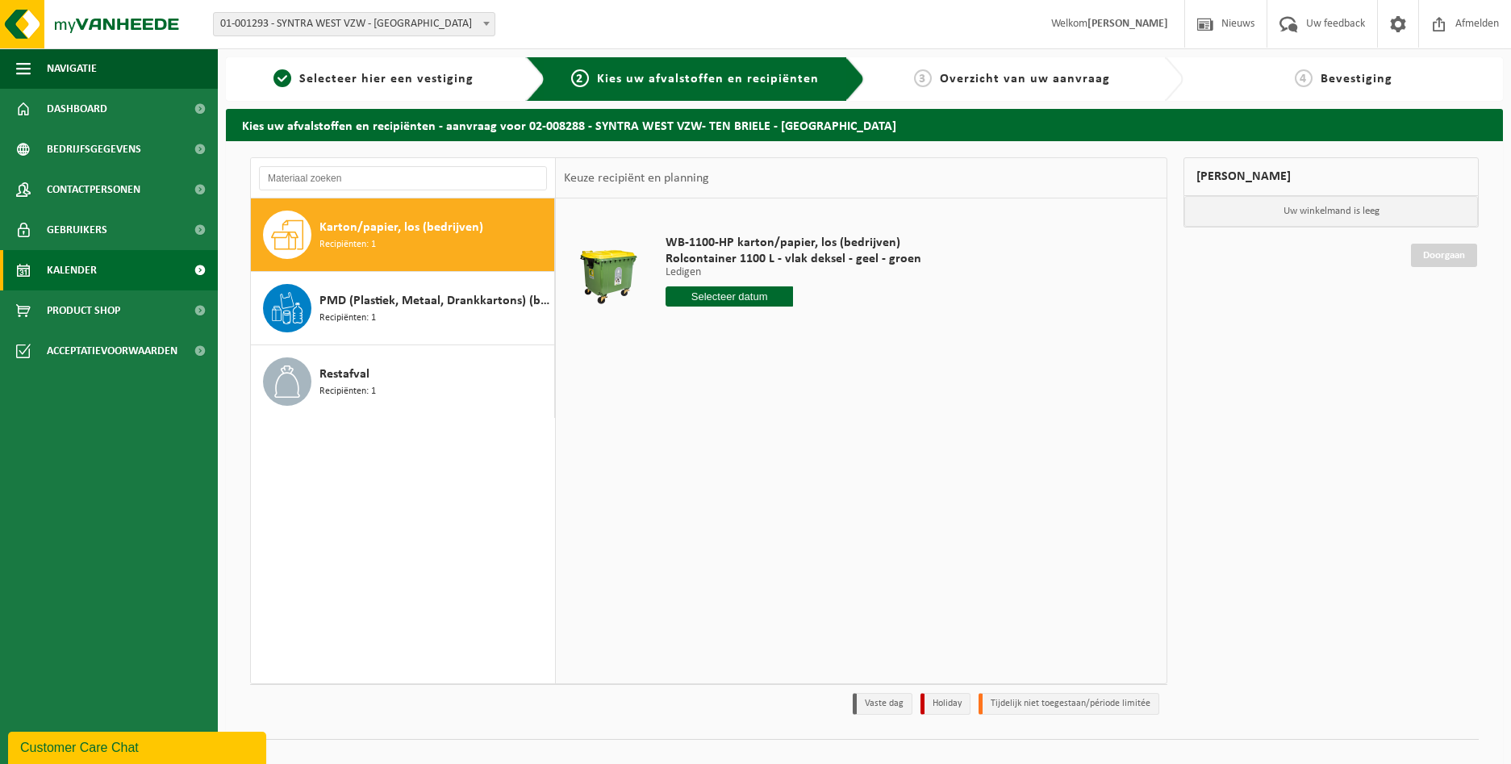
click at [151, 275] on link "Kalender" at bounding box center [109, 270] width 218 height 40
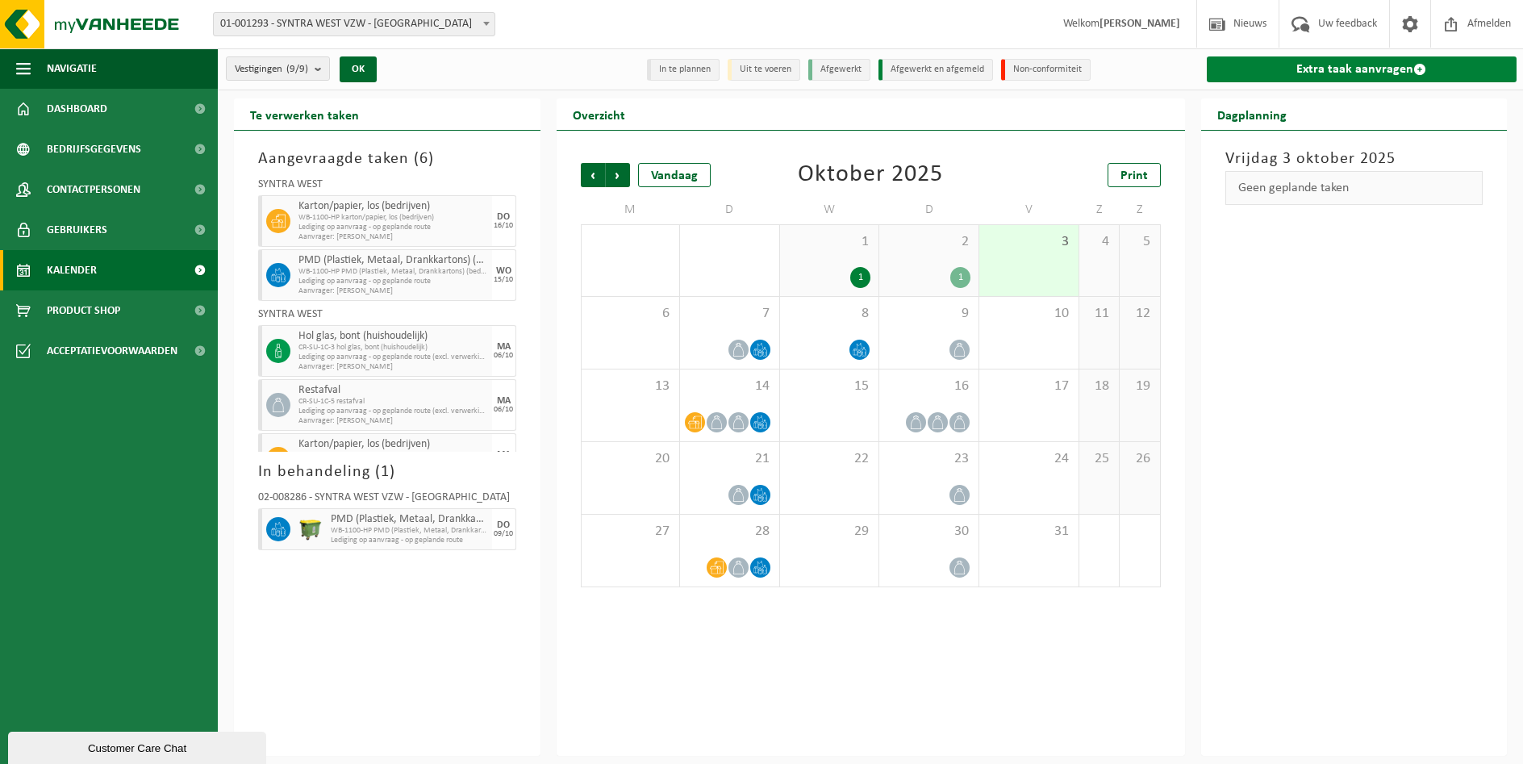
click at [1347, 70] on link "Extra taak aanvragen" at bounding box center [1362, 69] width 311 height 26
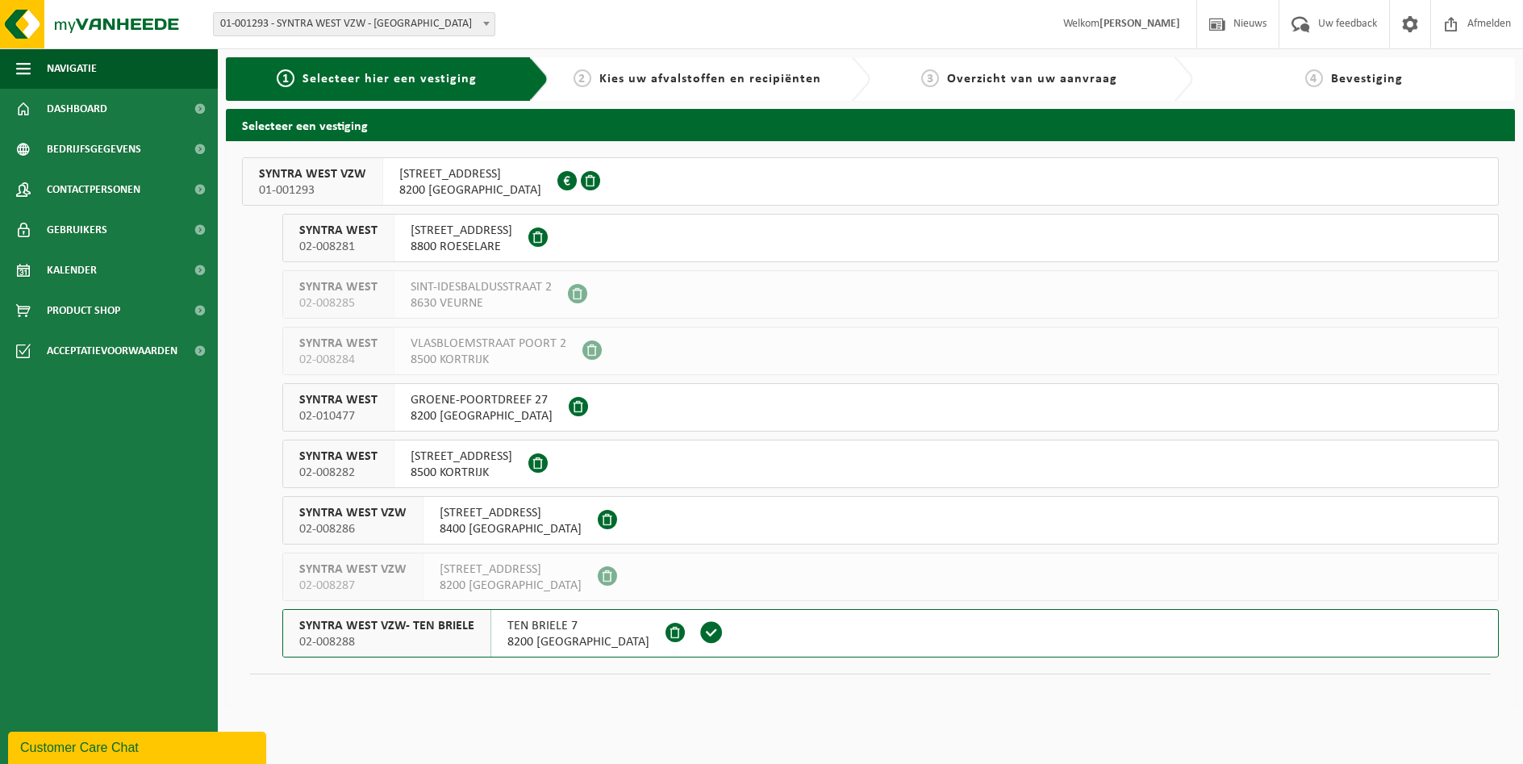
click at [373, 629] on span "SYNTRA WEST VZW- TEN BRIELE" at bounding box center [386, 626] width 175 height 16
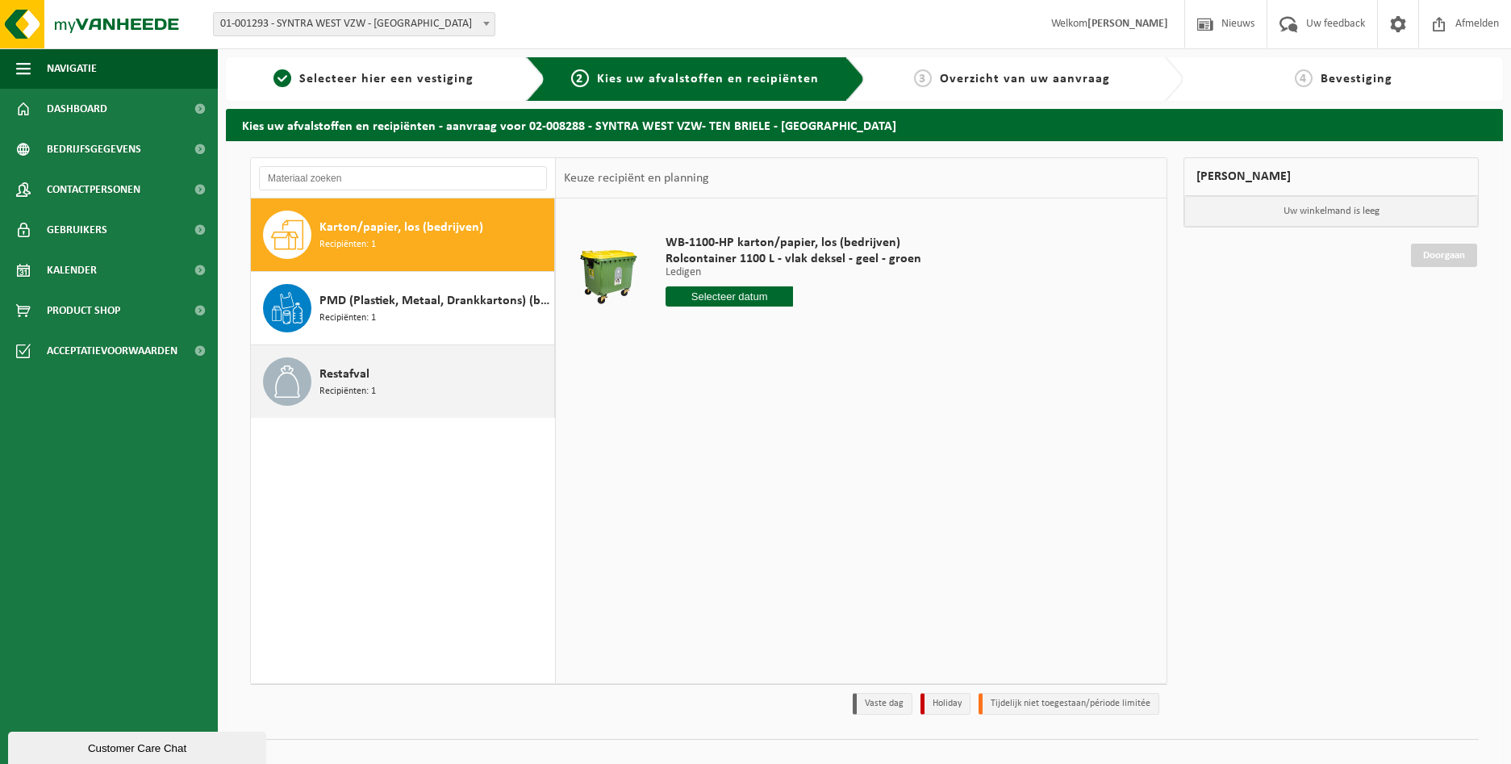
click at [345, 388] on span "Recipiënten: 1" at bounding box center [348, 391] width 56 height 15
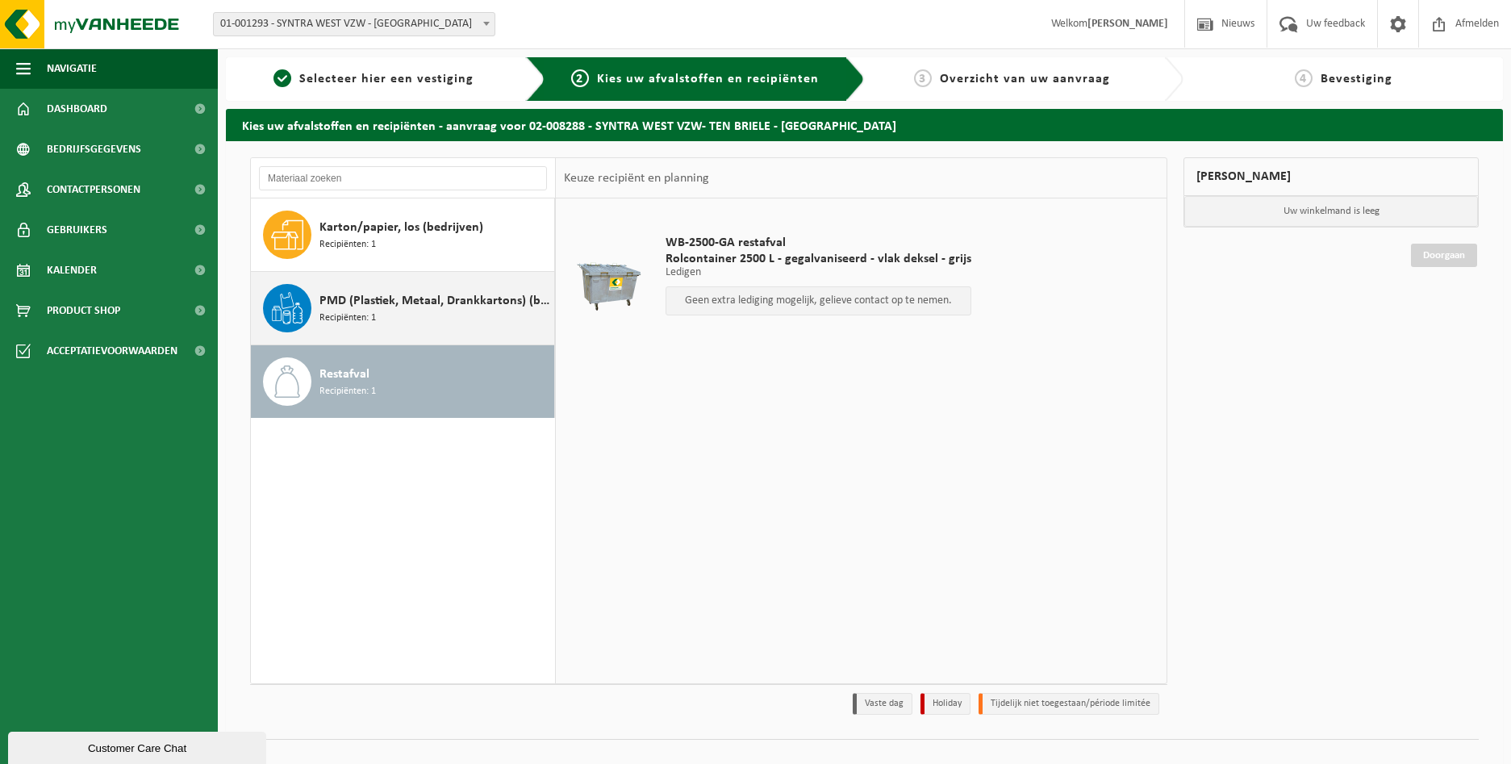
click at [336, 321] on span "Recipiënten: 1" at bounding box center [348, 318] width 56 height 15
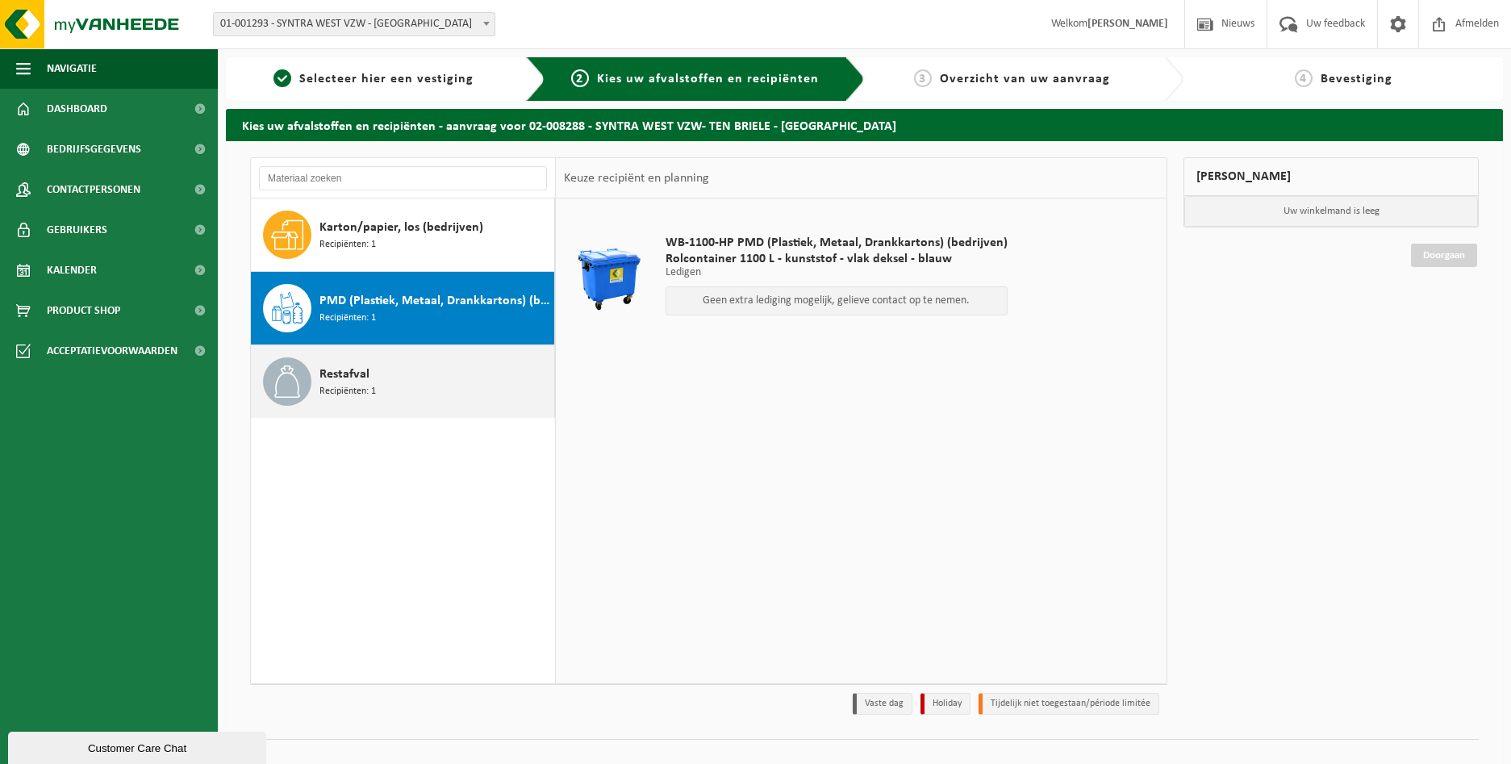
click at [327, 397] on span "Recipiënten: 1" at bounding box center [348, 391] width 56 height 15
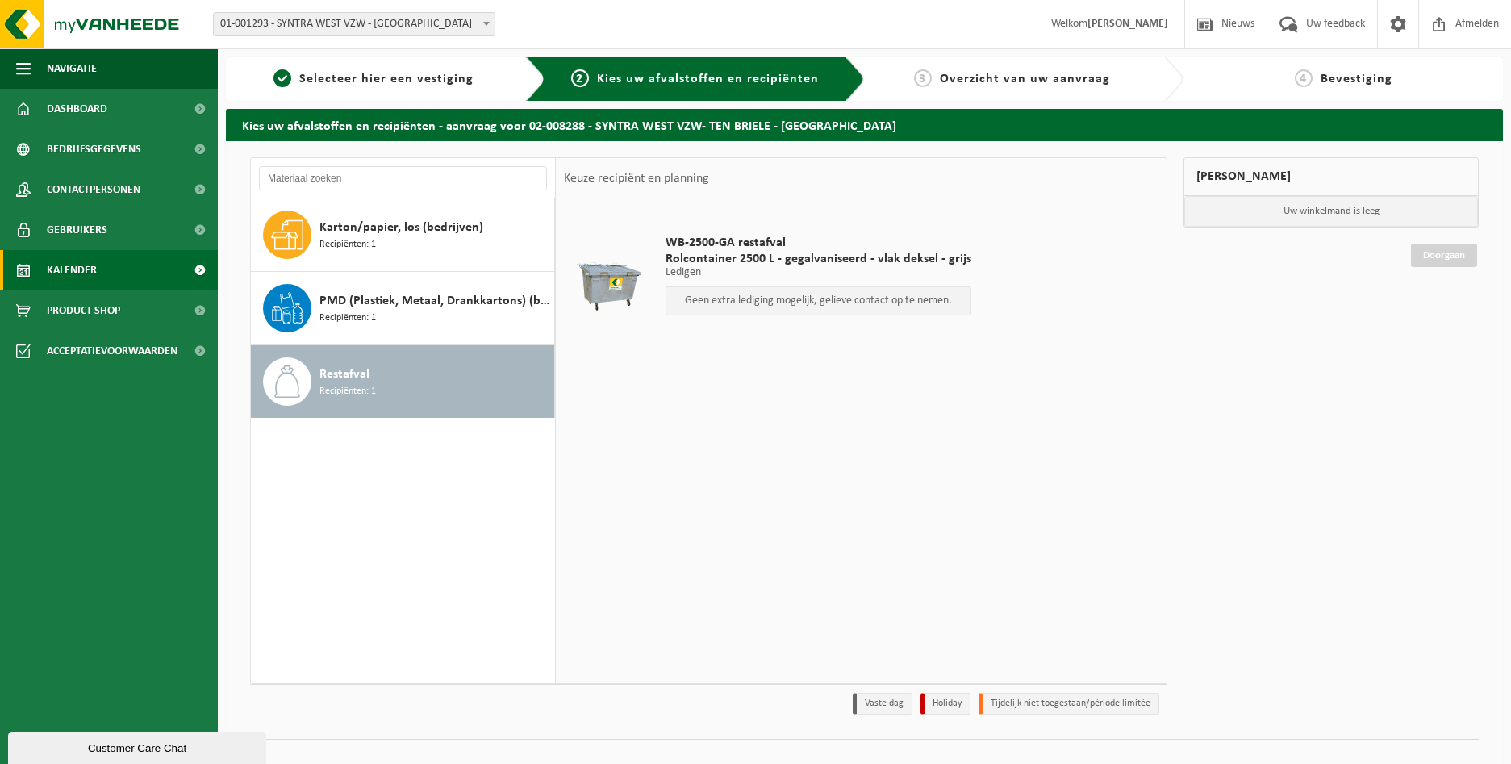
click at [58, 267] on span "Kalender" at bounding box center [72, 270] width 50 height 40
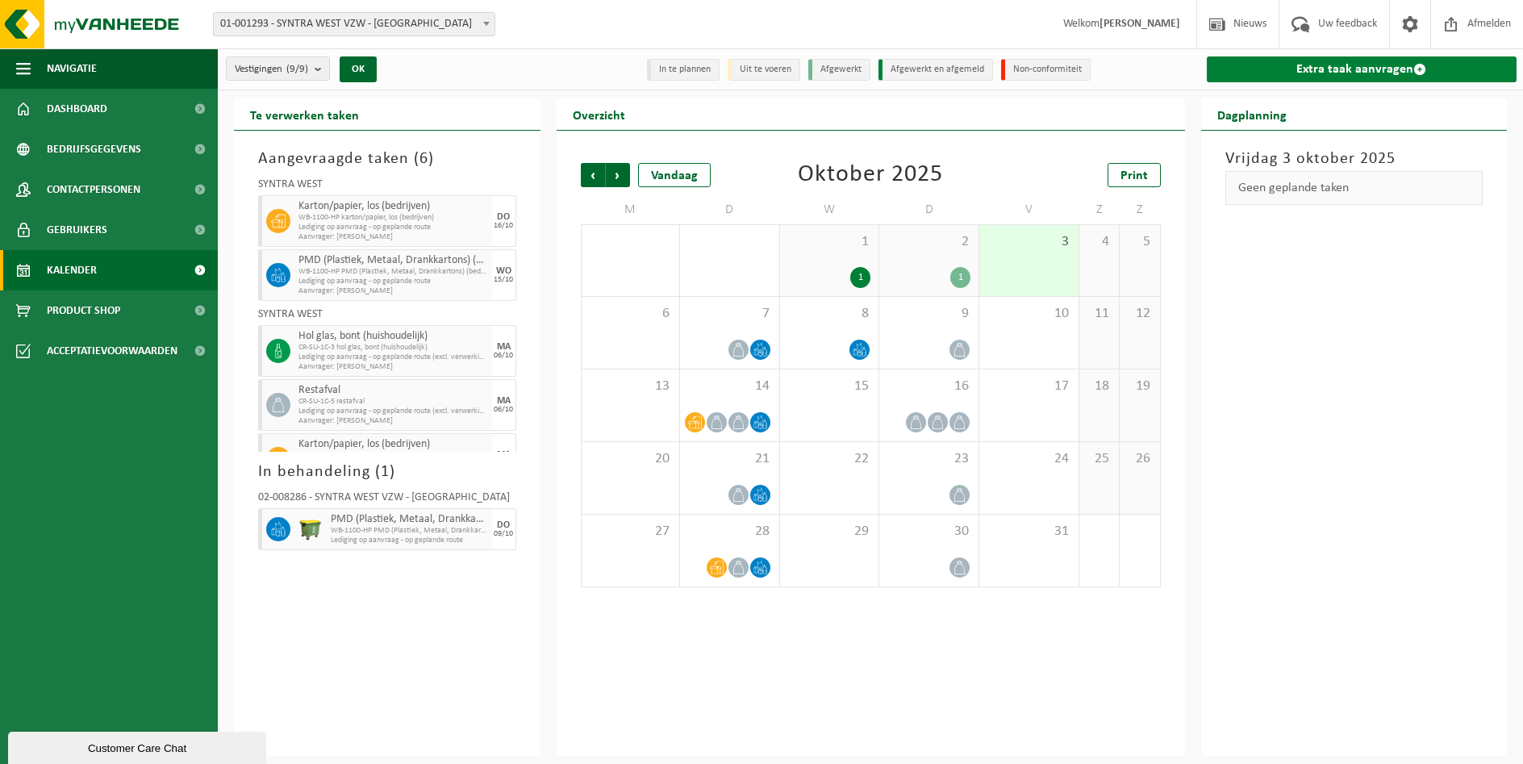
click at [1362, 62] on link "Extra taak aanvragen" at bounding box center [1362, 69] width 311 height 26
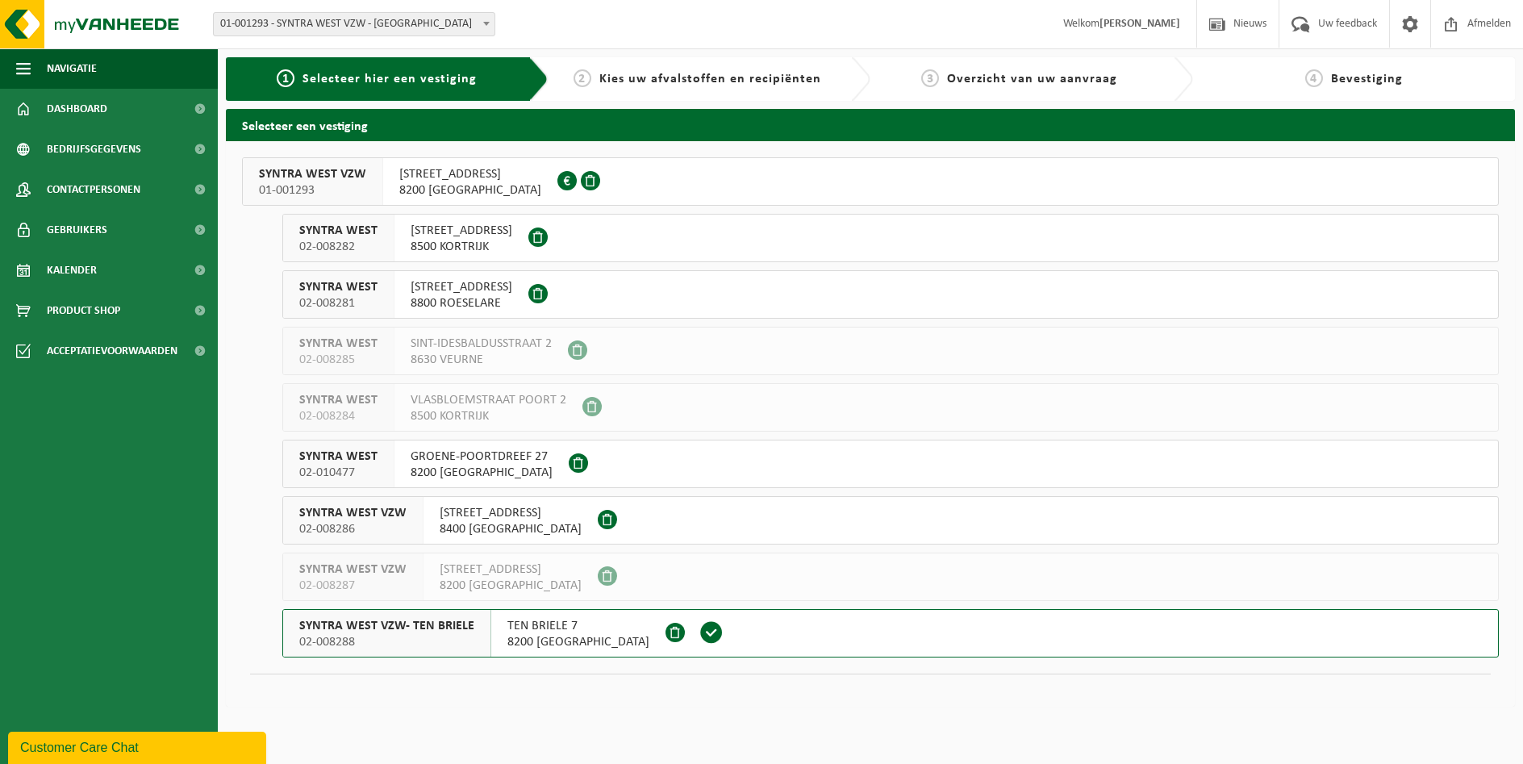
click at [396, 637] on span "02-008288" at bounding box center [386, 642] width 175 height 16
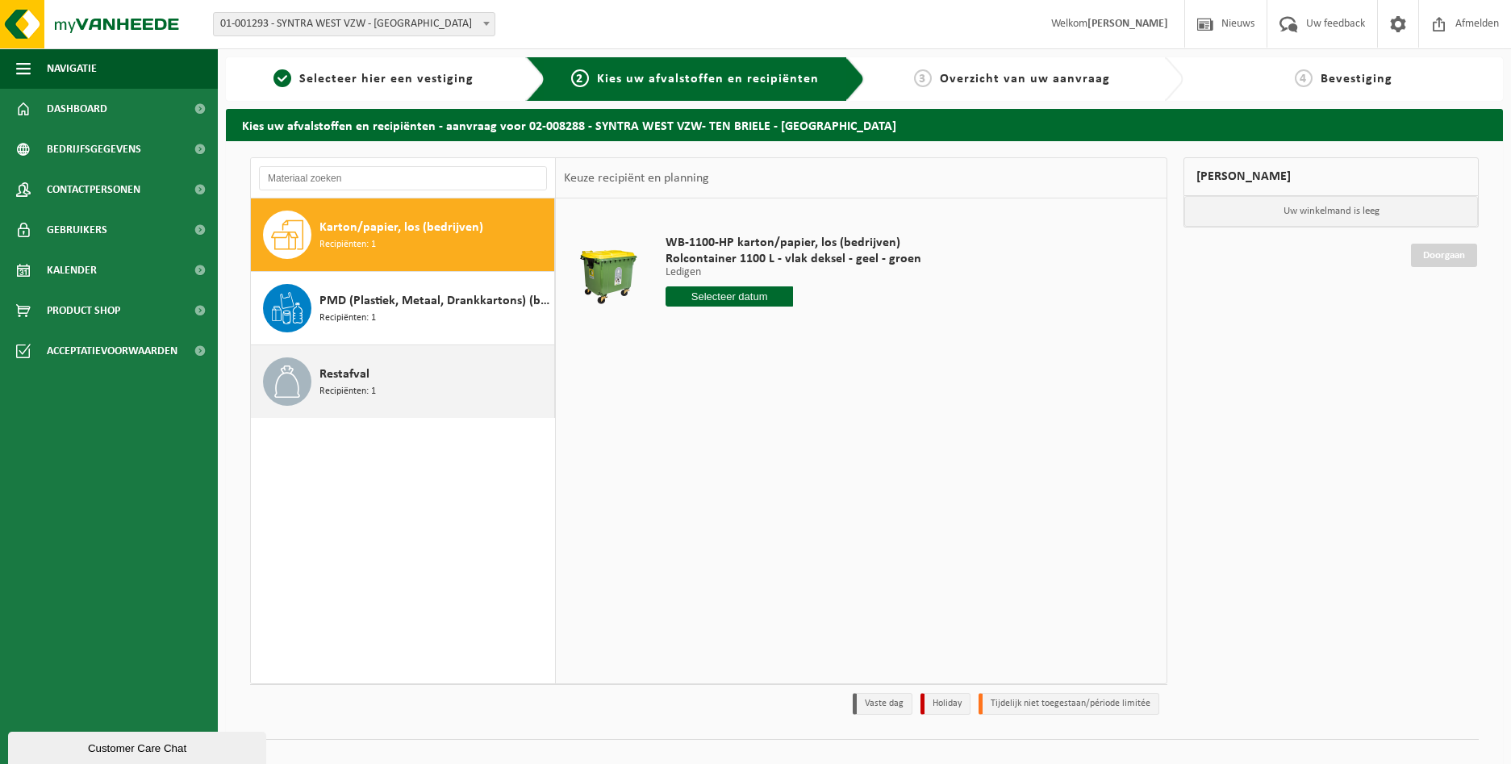
click at [273, 392] on icon at bounding box center [287, 382] width 32 height 32
